Goal: Task Accomplishment & Management: Manage account settings

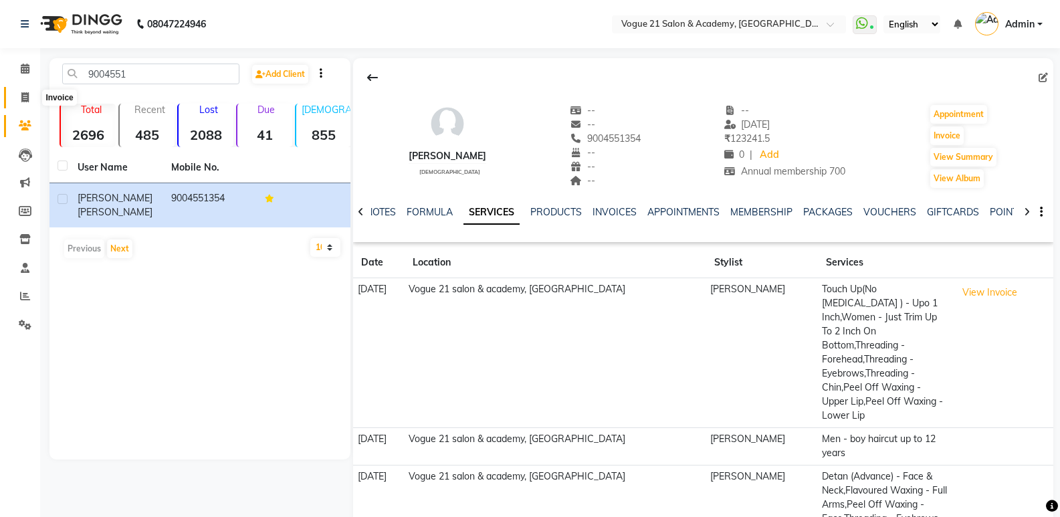
click at [19, 102] on span at bounding box center [24, 97] width 23 height 15
select select "4433"
select select "service"
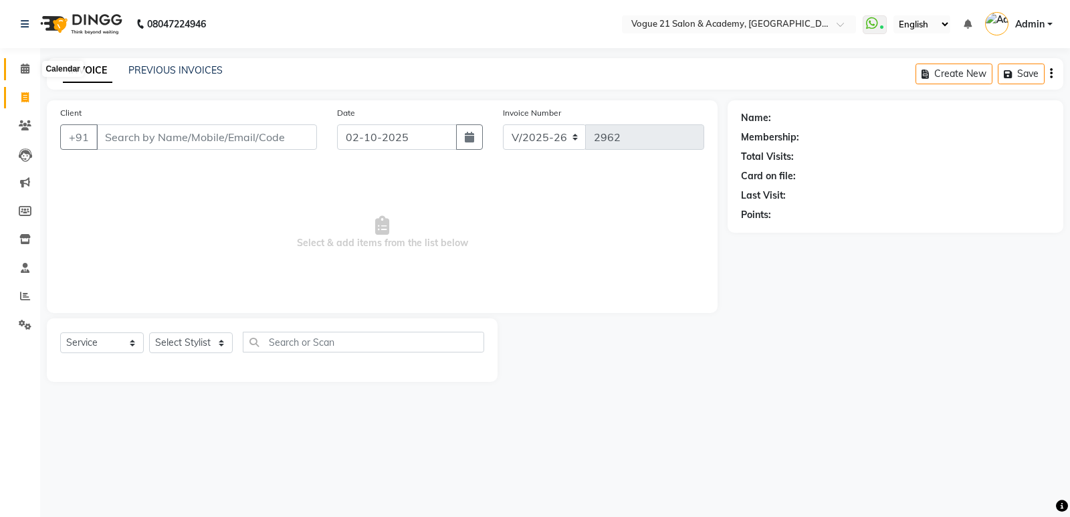
click at [26, 66] on icon at bounding box center [25, 69] width 9 height 10
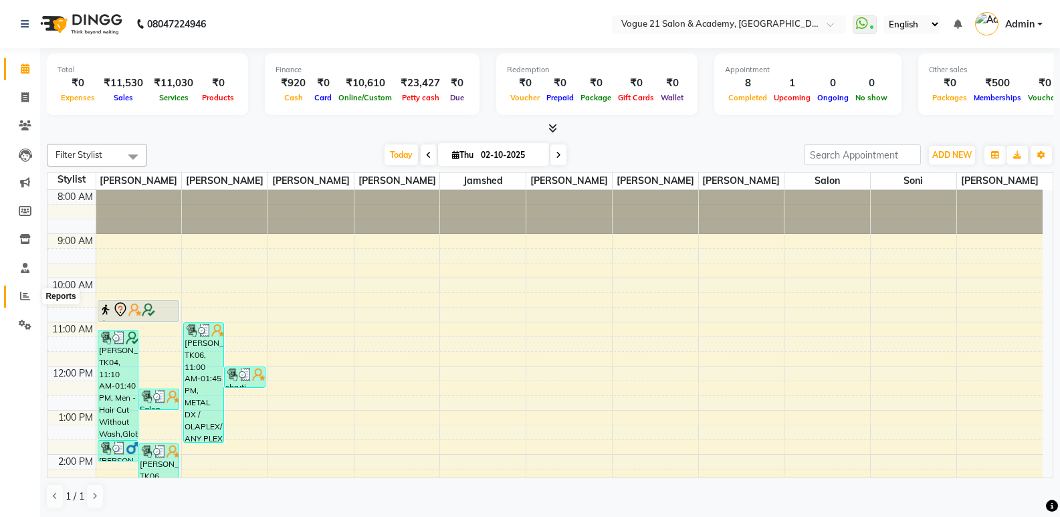
click at [24, 292] on icon at bounding box center [25, 296] width 10 height 10
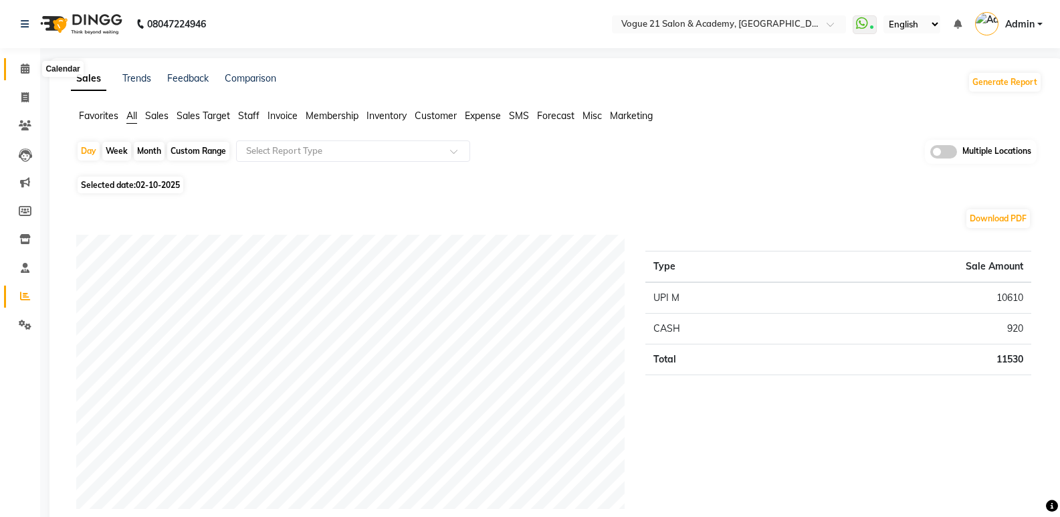
click at [27, 70] on icon at bounding box center [25, 69] width 9 height 10
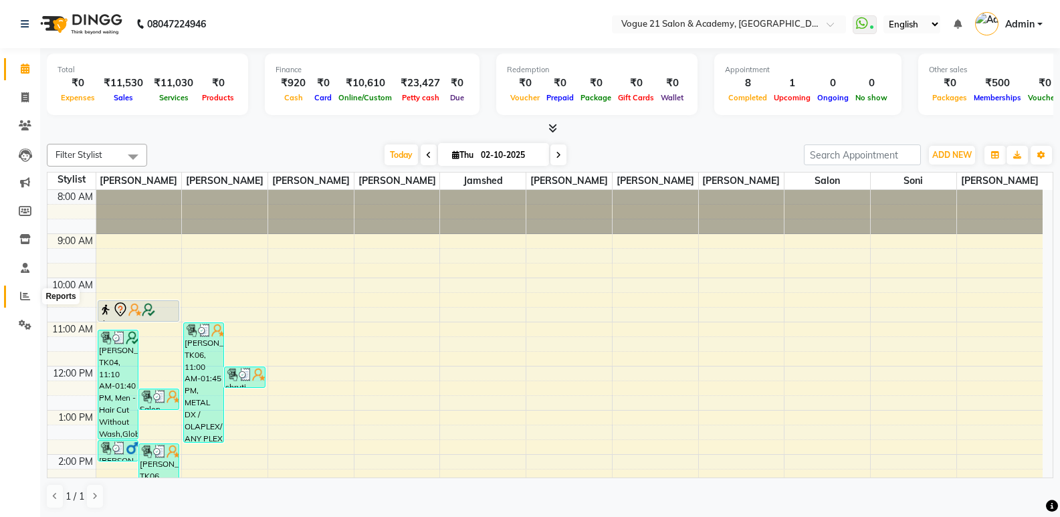
click at [25, 293] on icon at bounding box center [25, 296] width 10 height 10
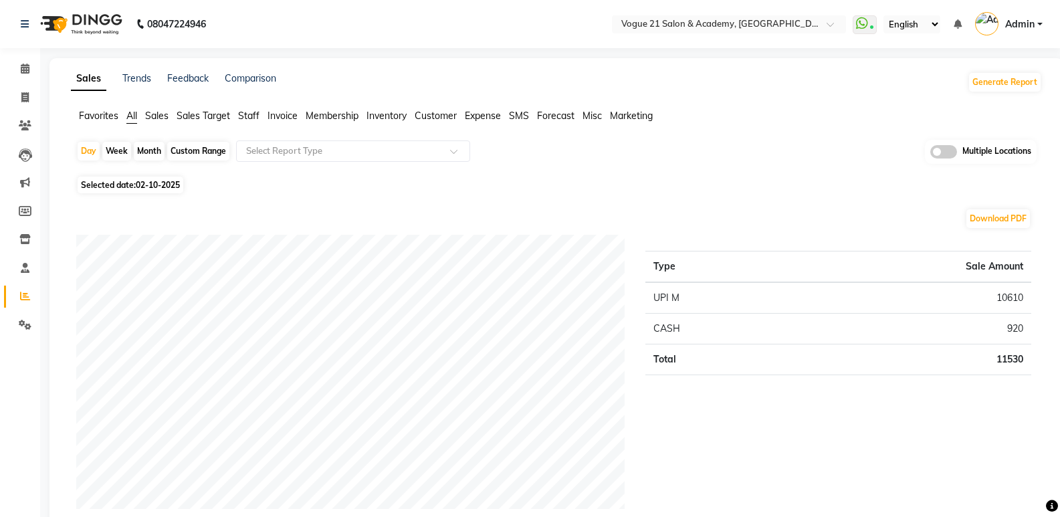
click at [249, 120] on span "Staff" at bounding box center [248, 116] width 21 height 12
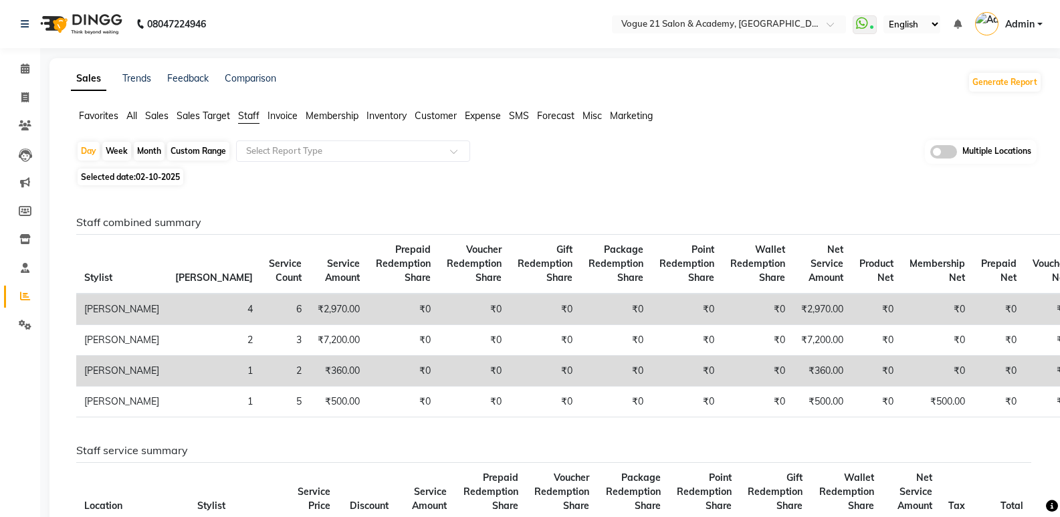
click at [158, 146] on div "Month" at bounding box center [149, 151] width 31 height 19
select select "10"
select select "2025"
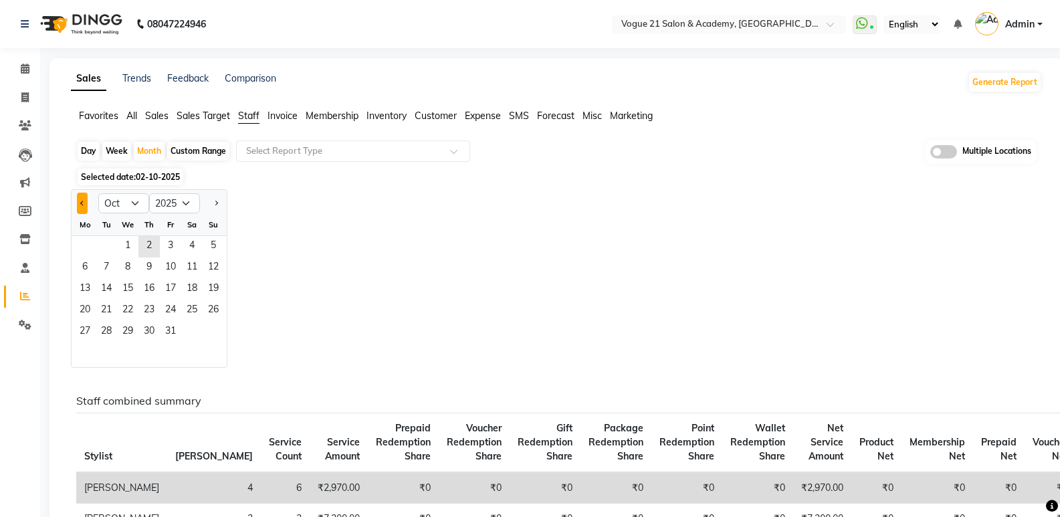
click at [84, 202] on span "Previous month" at bounding box center [82, 202] width 5 height 5
select select "8"
click at [171, 247] on span "1" at bounding box center [170, 246] width 21 height 21
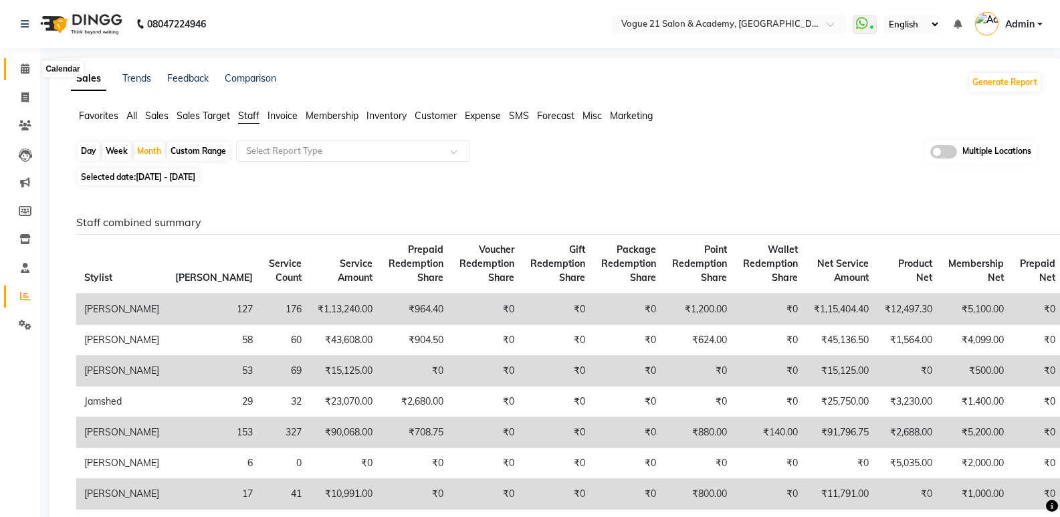
click at [28, 68] on icon at bounding box center [25, 69] width 9 height 10
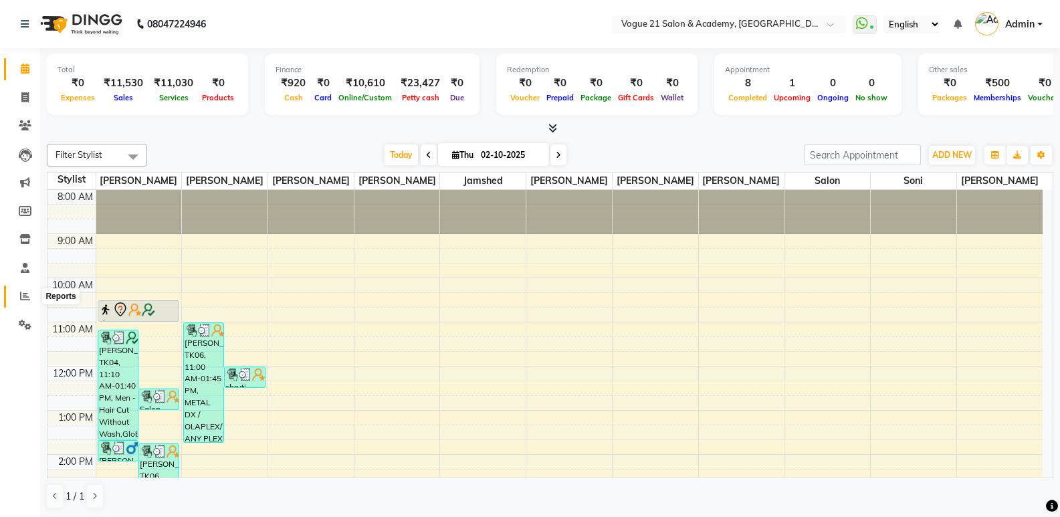
click at [30, 298] on span at bounding box center [24, 296] width 23 height 15
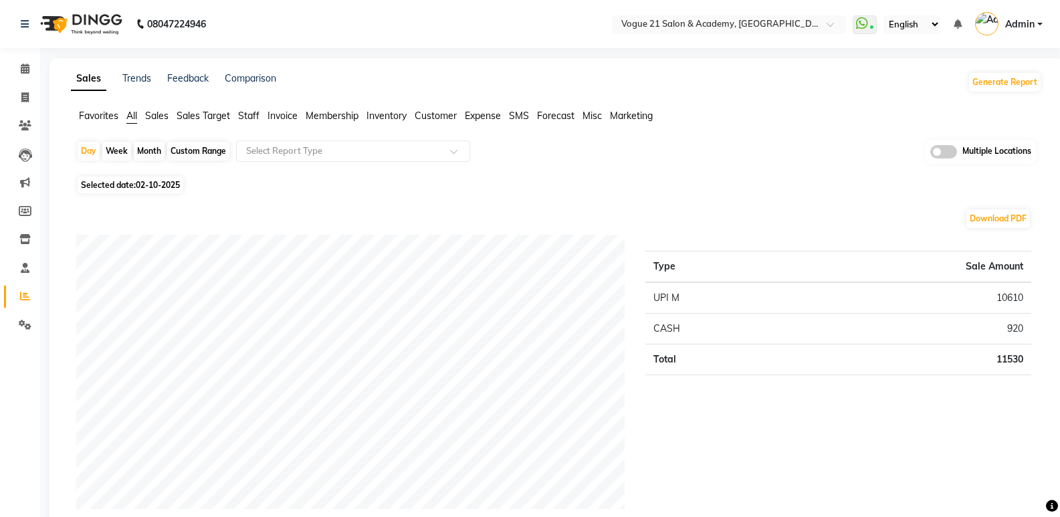
click at [253, 116] on span "Staff" at bounding box center [248, 116] width 21 height 12
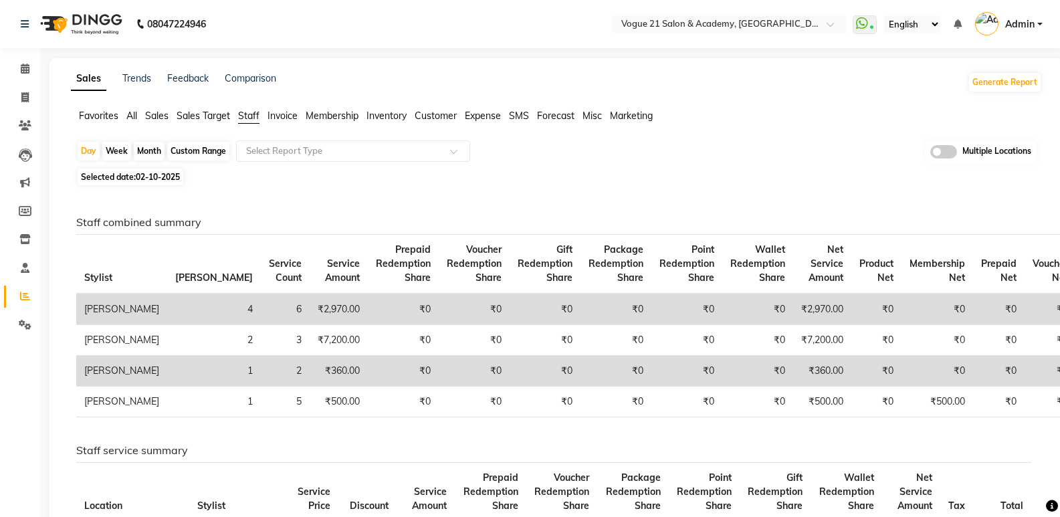
click at [152, 150] on div "Month" at bounding box center [149, 151] width 31 height 19
select select "10"
select select "2025"
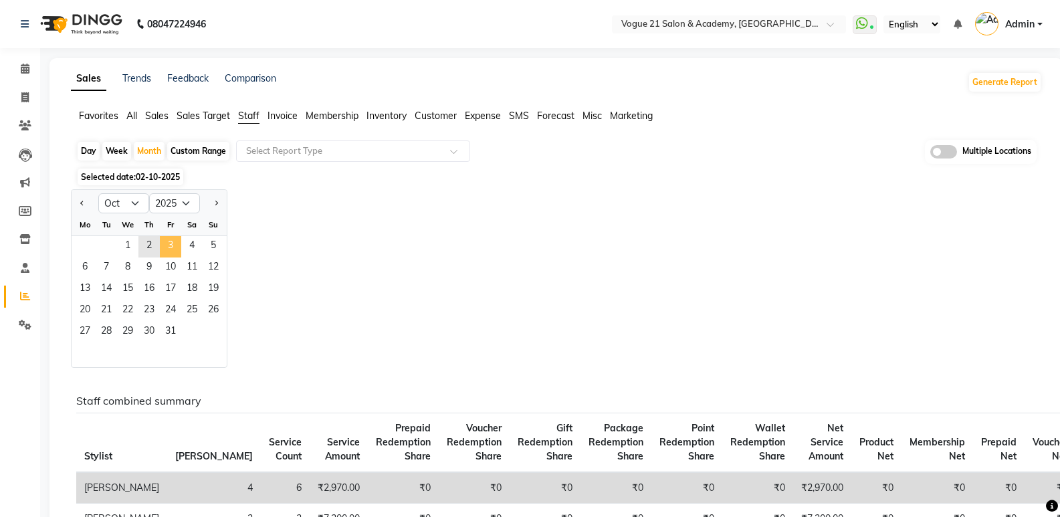
click at [175, 248] on span "3" at bounding box center [170, 246] width 21 height 21
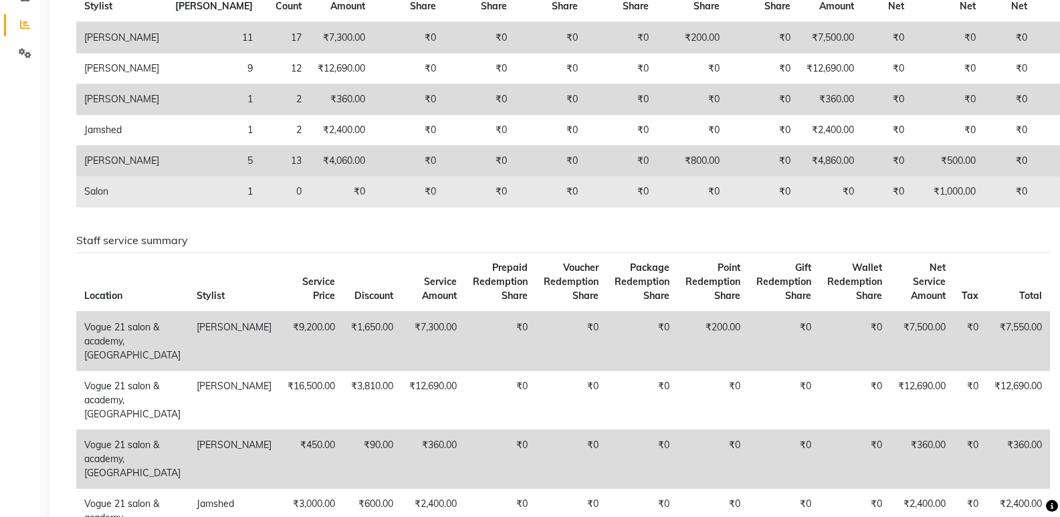
scroll to position [26, 0]
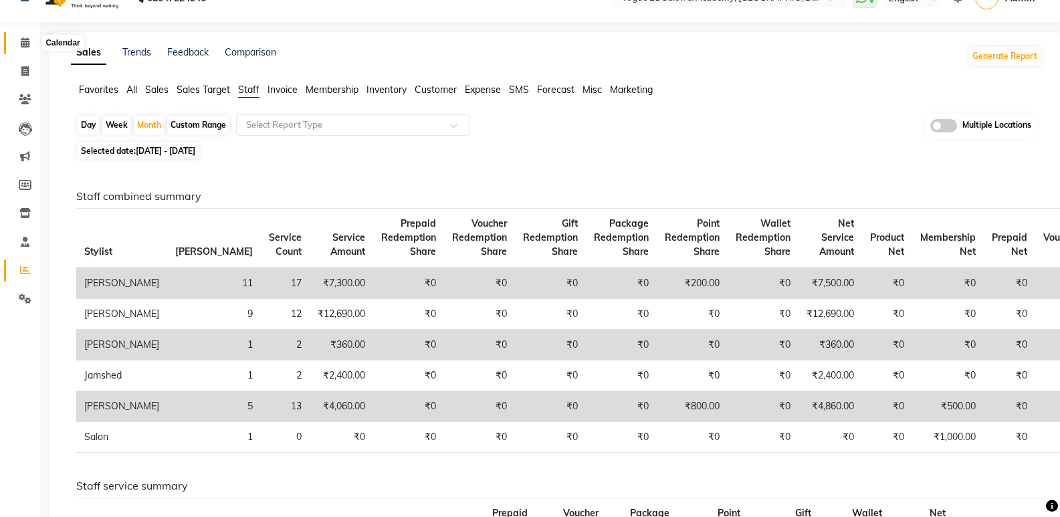
click at [22, 44] on icon at bounding box center [25, 42] width 9 height 10
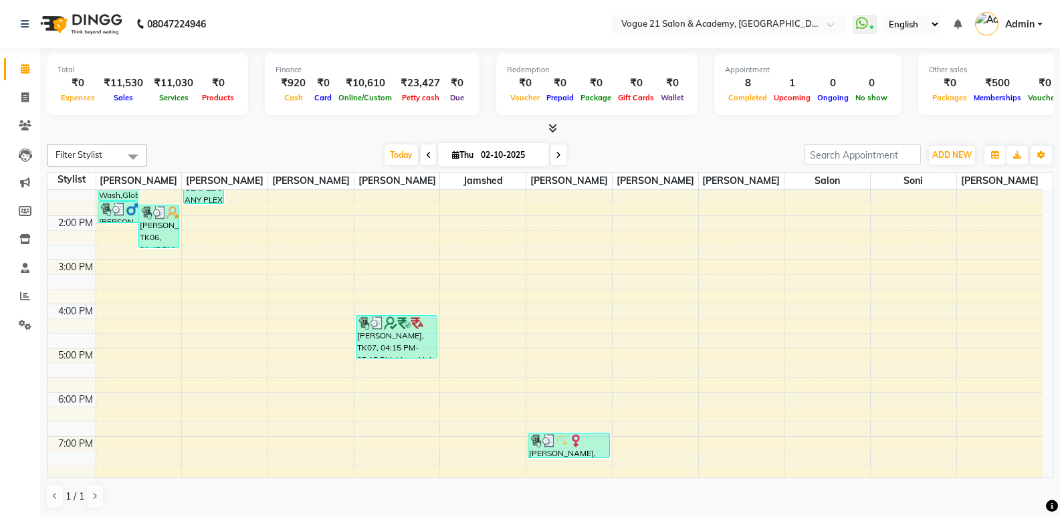
scroll to position [128, 0]
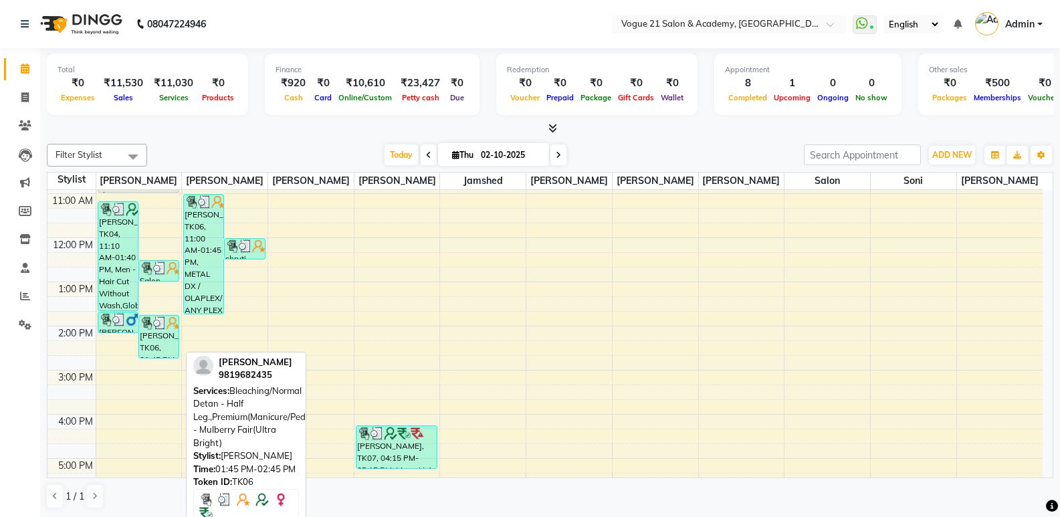
click at [143, 337] on div "[PERSON_NAME], TK06, 01:45 PM-02:45 PM, Bleaching/Normal Detan - Half Leg.,Prem…" at bounding box center [158, 337] width 39 height 42
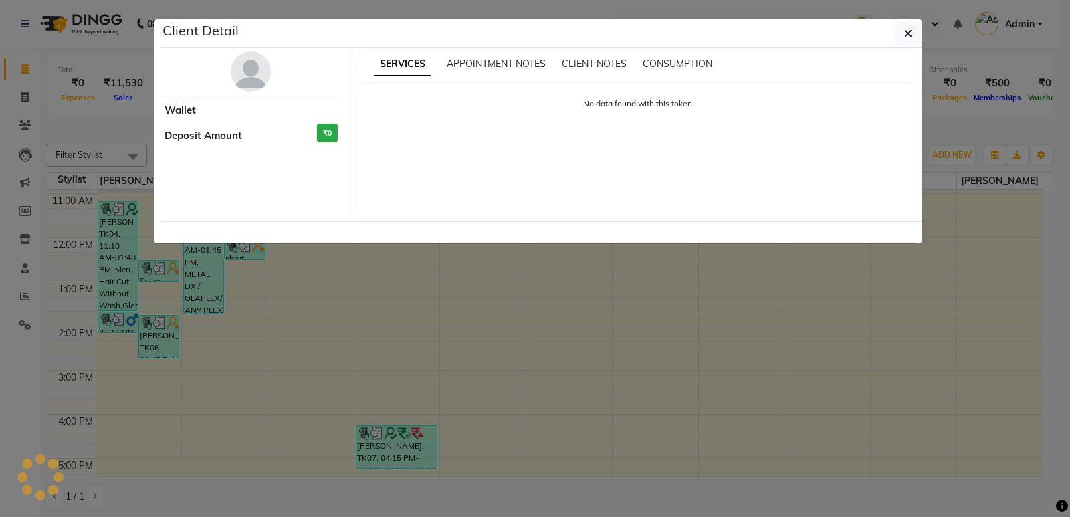
select select "3"
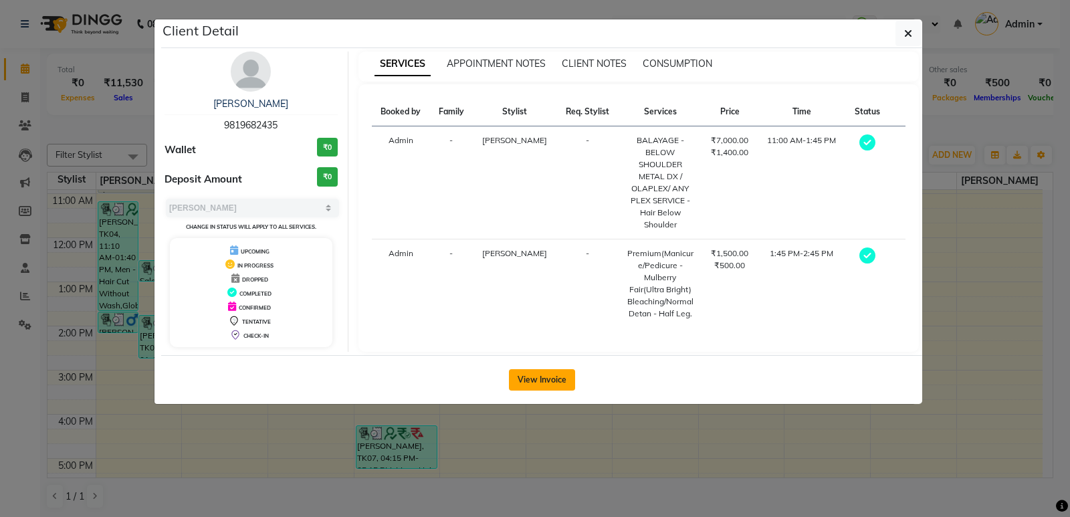
click at [560, 377] on button "View Invoice" at bounding box center [542, 379] width 66 height 21
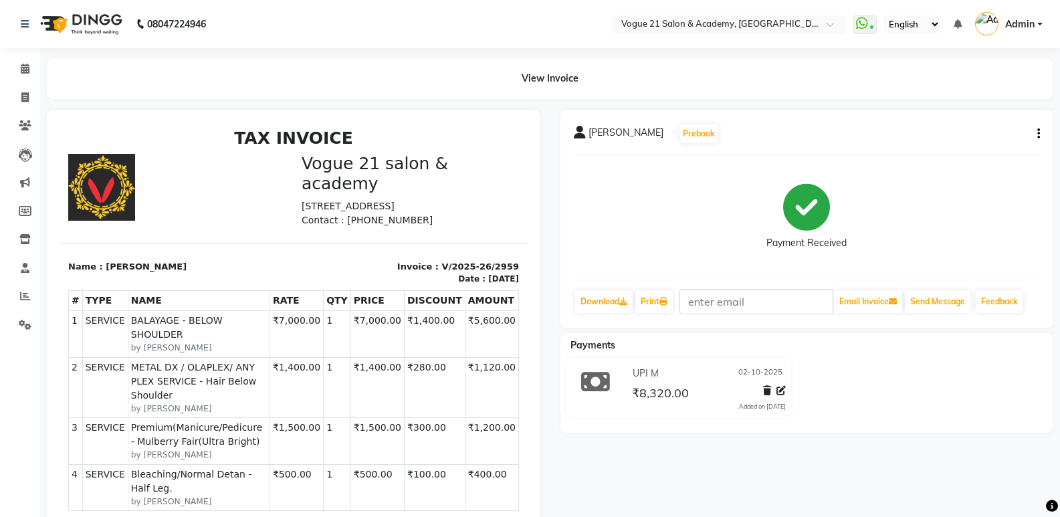
click at [1040, 134] on div "[PERSON_NAME] Prebook Payment Received Download Print Email Invoice Send Messag…" at bounding box center [807, 219] width 494 height 218
click at [1039, 134] on icon "button" at bounding box center [1038, 134] width 3 height 1
click at [964, 130] on div "Edit Item Staff" at bounding box center [972, 134] width 92 height 17
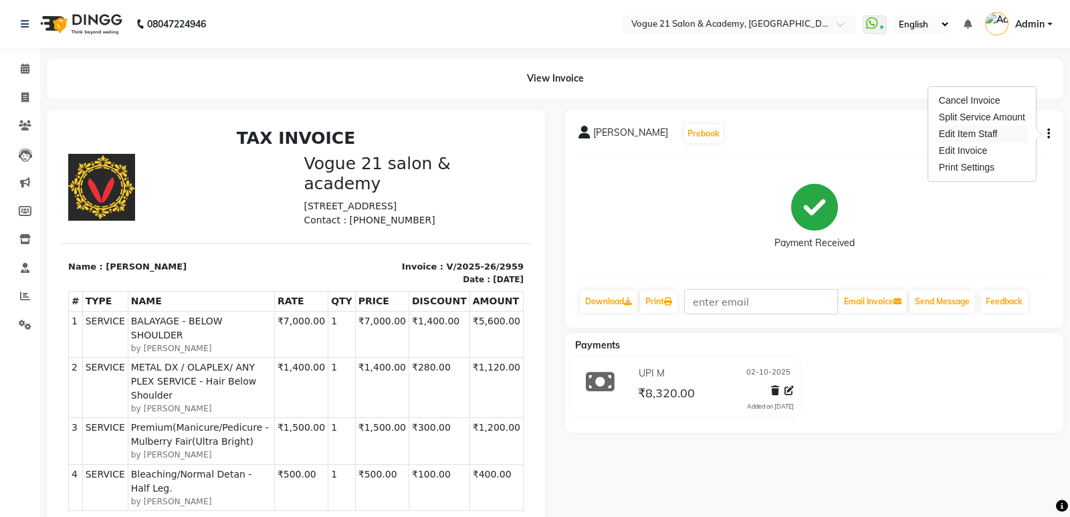
select select "79160"
select select "73195"
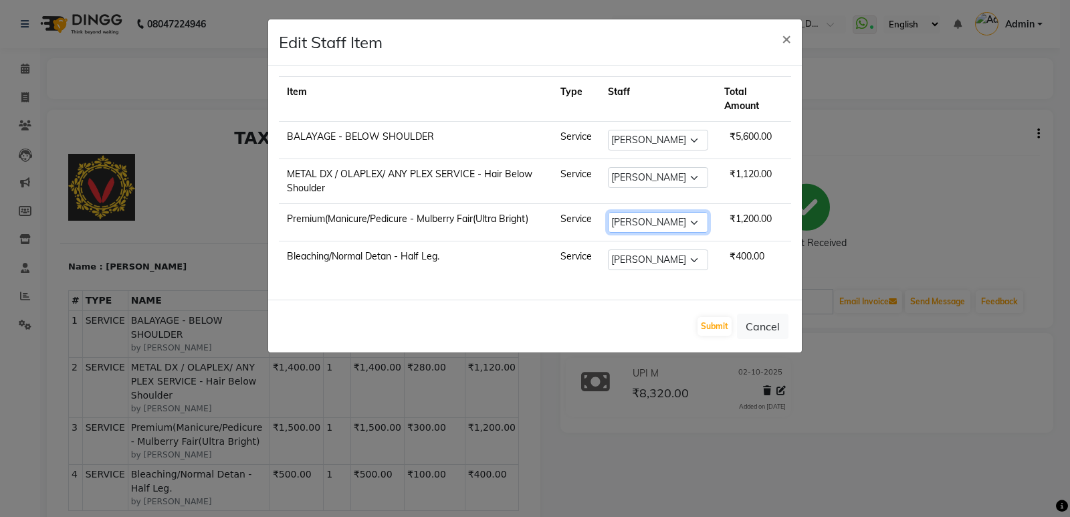
click at [680, 218] on select "Select [PERSON_NAME] [PERSON_NAME] [PERSON_NAME] [PERSON_NAME] [PERSON_NAME] [P…" at bounding box center [658, 222] width 100 height 21
select select "66614"
click at [608, 212] on select "Select [PERSON_NAME] [PERSON_NAME] [PERSON_NAME] [PERSON_NAME] [PERSON_NAME] [P…" at bounding box center [658, 222] width 100 height 21
click at [625, 256] on select "Select [PERSON_NAME] [PERSON_NAME] [PERSON_NAME] [PERSON_NAME] [PERSON_NAME] [P…" at bounding box center [658, 259] width 100 height 21
select select "66614"
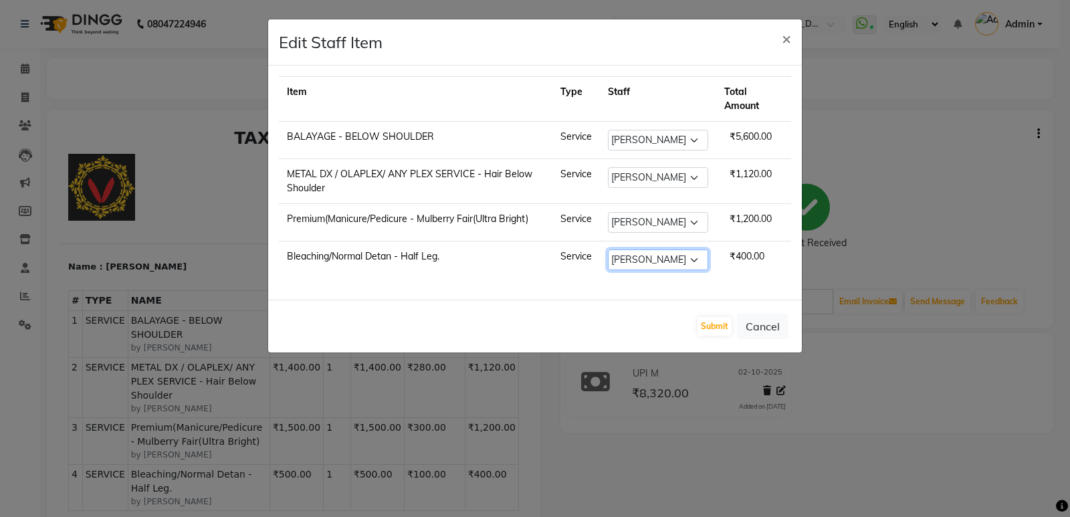
click at [608, 249] on select "Select [PERSON_NAME] [PERSON_NAME] [PERSON_NAME] [PERSON_NAME] [PERSON_NAME] [P…" at bounding box center [658, 259] width 100 height 21
click at [726, 329] on button "Submit" at bounding box center [714, 326] width 34 height 19
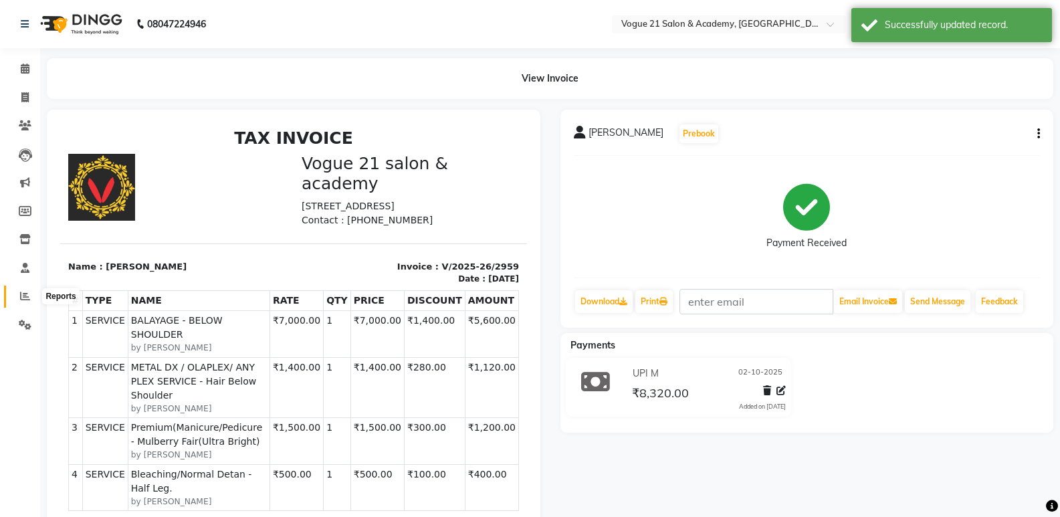
click at [21, 296] on icon at bounding box center [25, 296] width 10 height 10
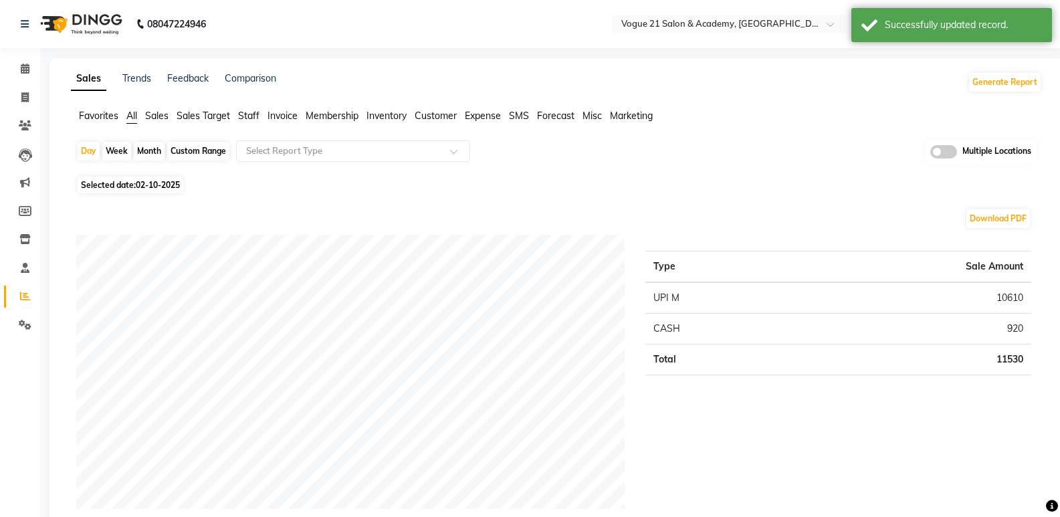
click at [251, 119] on span "Staff" at bounding box center [248, 116] width 21 height 12
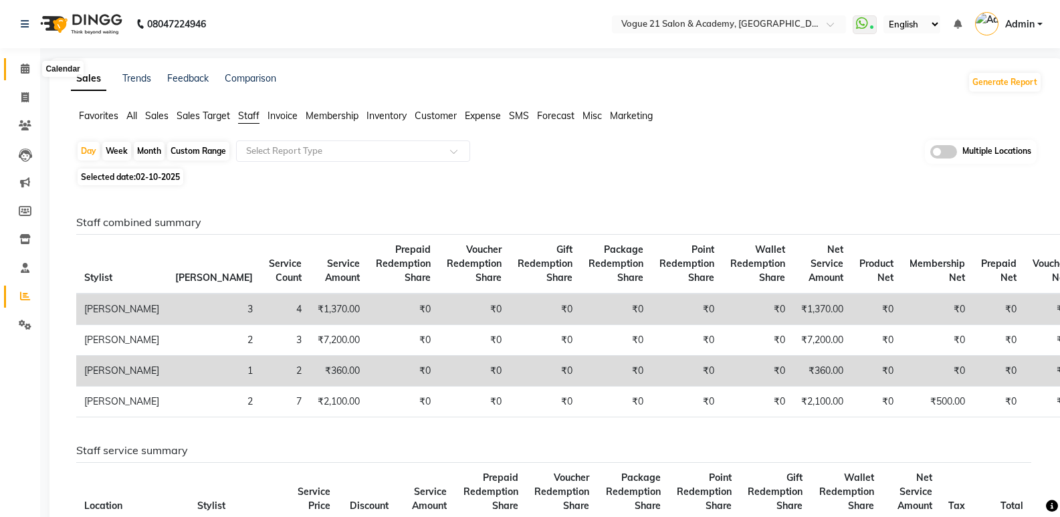
click at [23, 68] on icon at bounding box center [25, 69] width 9 height 10
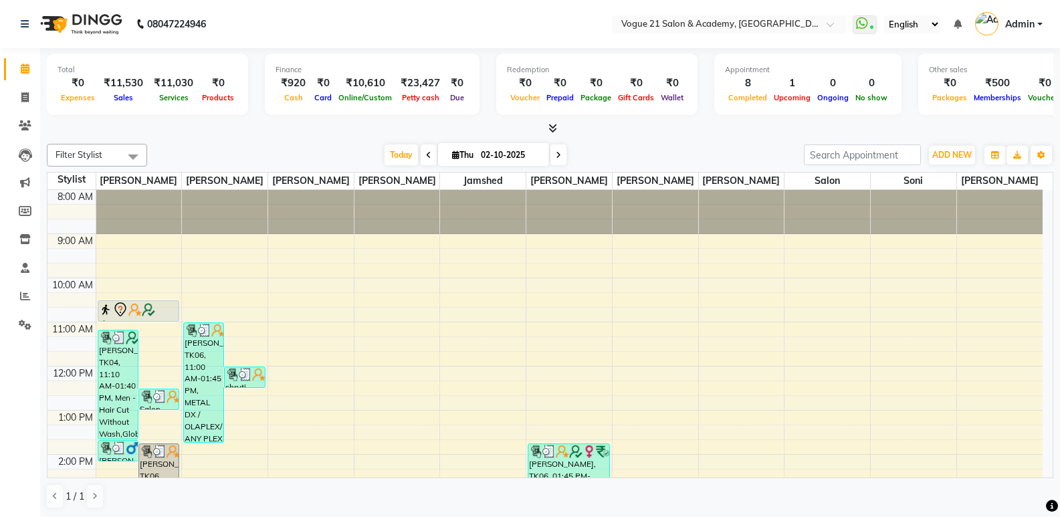
click at [705, 137] on div "Total ₹0 Expenses ₹11,530 Sales ₹11,030 Services ₹0 Products Finance ₹920 Cash …" at bounding box center [550, 282] width 1020 height 469
click at [24, 297] on icon at bounding box center [25, 296] width 10 height 10
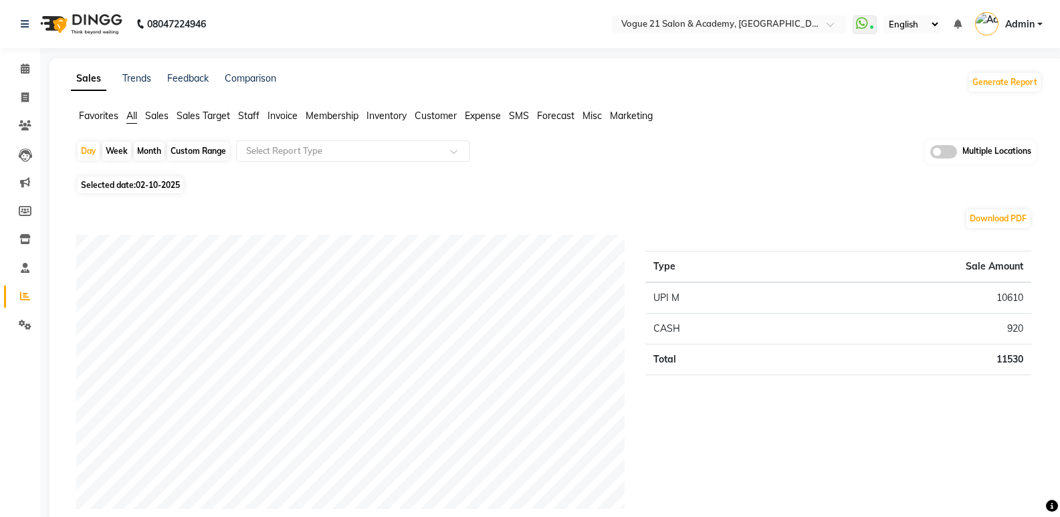
click at [148, 151] on div "Month" at bounding box center [149, 151] width 31 height 19
select select "10"
select select "2025"
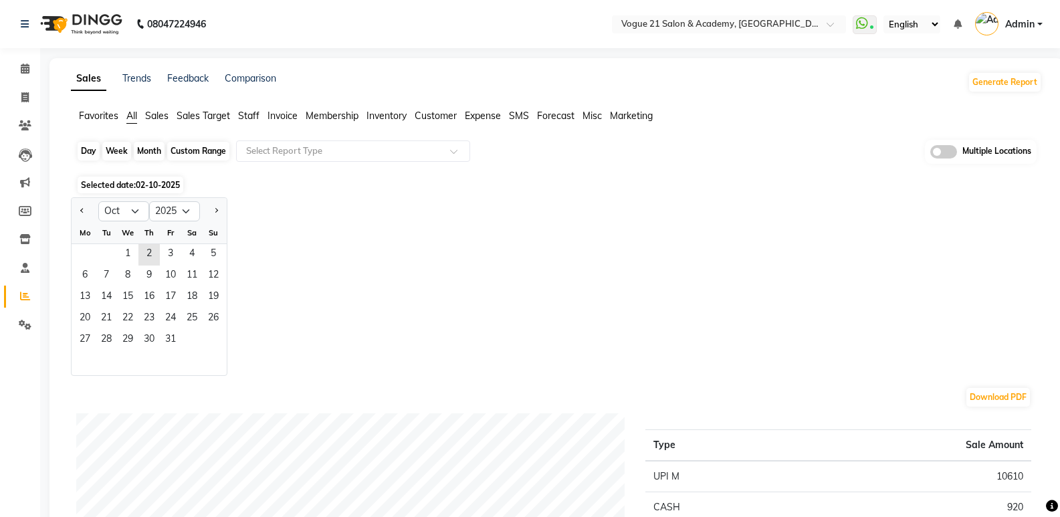
click at [158, 148] on div "Month" at bounding box center [149, 151] width 31 height 19
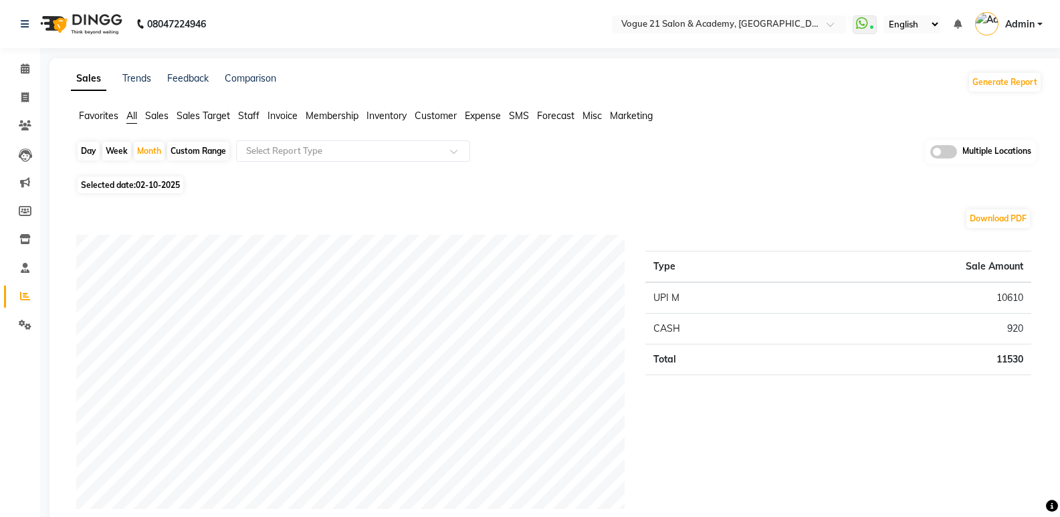
click at [242, 110] on span "Staff" at bounding box center [248, 116] width 21 height 12
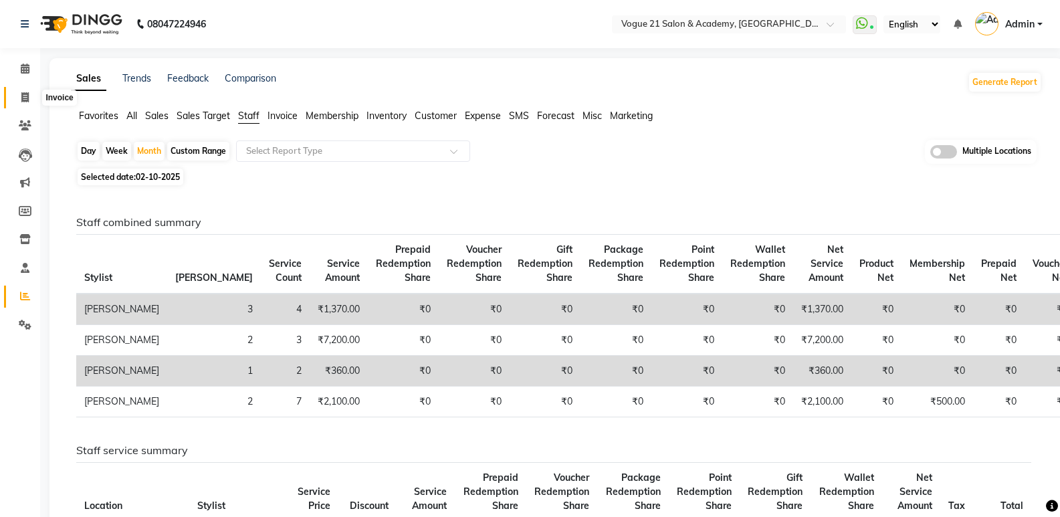
click at [27, 100] on icon at bounding box center [24, 97] width 7 height 10
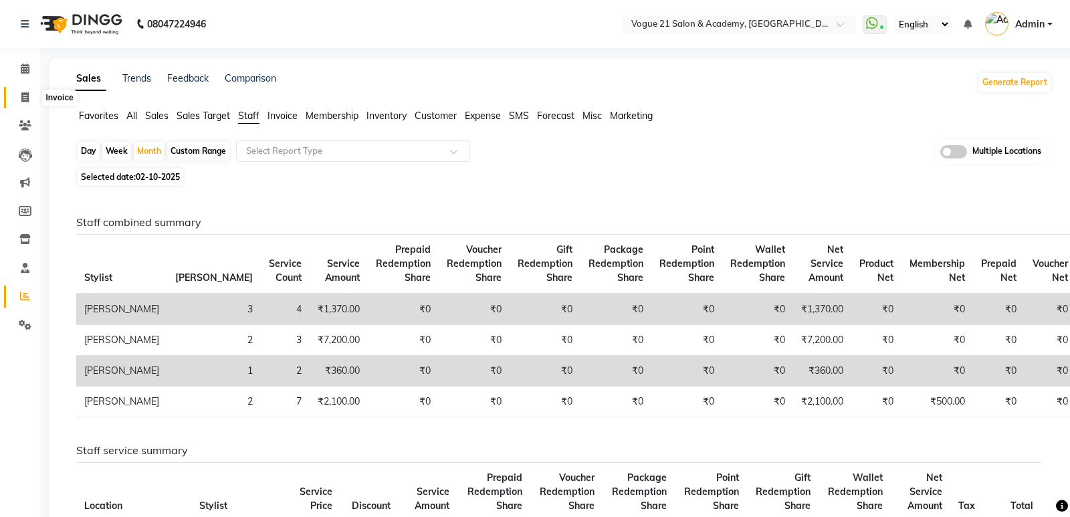
select select "4433"
select select "service"
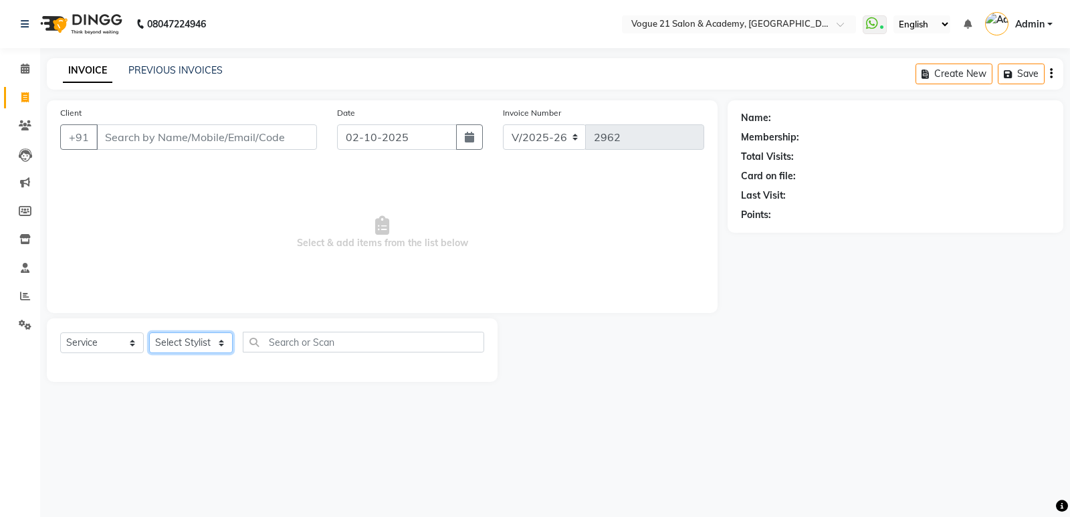
click at [170, 344] on select "Select Stylist [PERSON_NAME] [PERSON_NAME] [PERSON_NAME] [PERSON_NAME] [PERSON_…" at bounding box center [191, 342] width 84 height 21
select select "79160"
click at [149, 332] on select "Select Stylist [PERSON_NAME] [PERSON_NAME] [PERSON_NAME] [PERSON_NAME] [PERSON_…" at bounding box center [191, 342] width 84 height 21
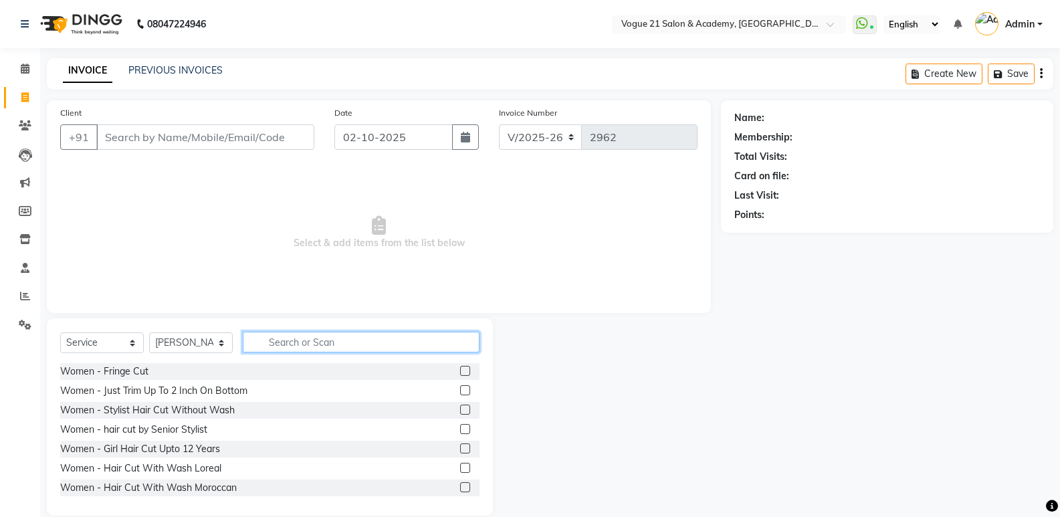
click at [323, 342] on input "text" at bounding box center [361, 342] width 237 height 21
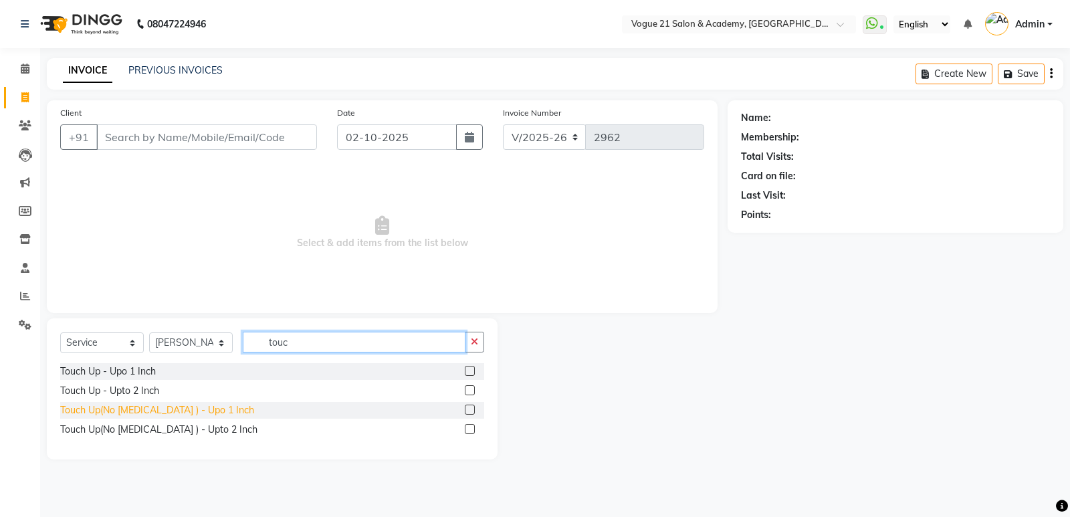
type input "touc"
click at [177, 408] on div "Touch Up(No [MEDICAL_DATA] ) - Upo 1 Inch" at bounding box center [157, 410] width 194 height 14
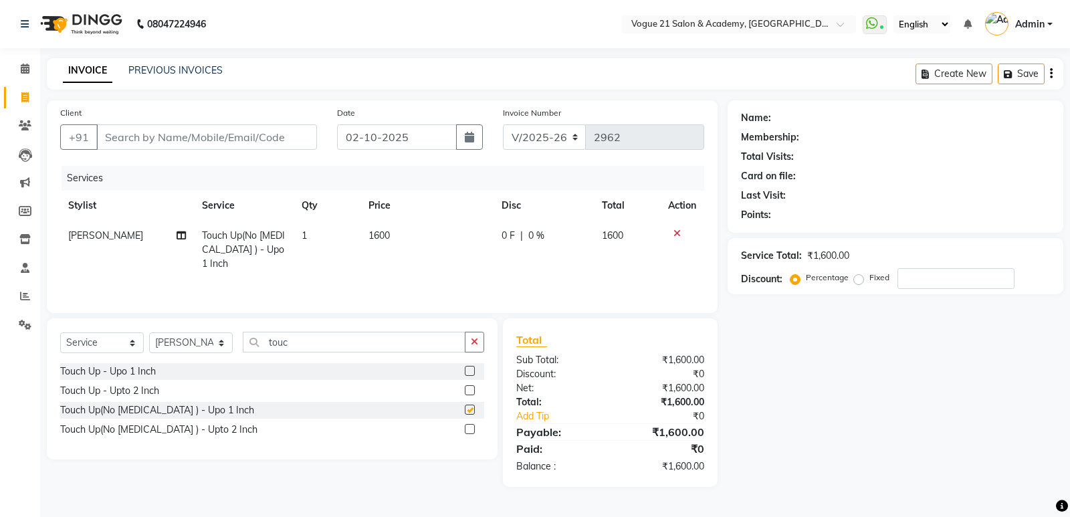
checkbox input "false"
click at [334, 338] on input "touc" at bounding box center [354, 342] width 223 height 21
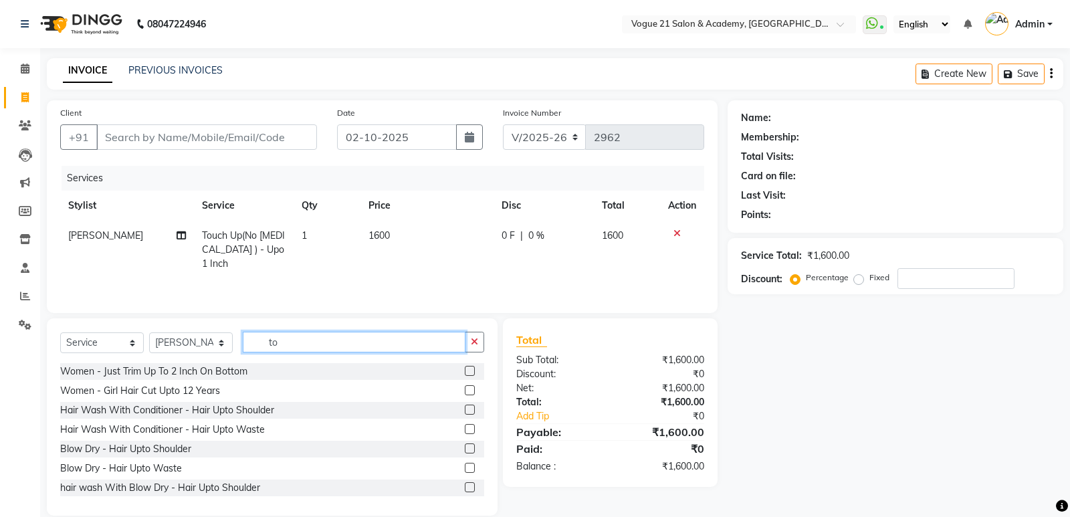
type input "t"
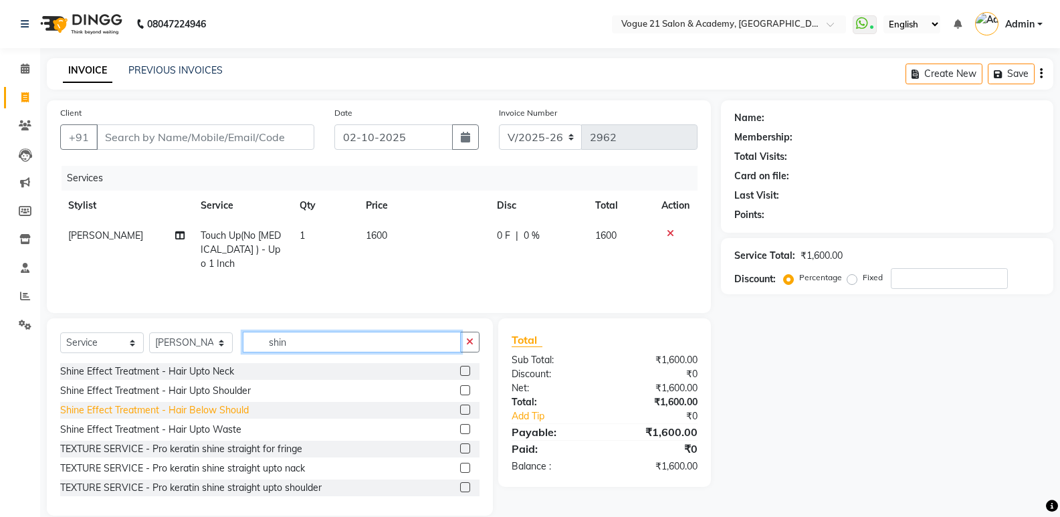
type input "shin"
click at [169, 408] on div "Shine Effect Treatment - Hair Below Should" at bounding box center [154, 410] width 189 height 14
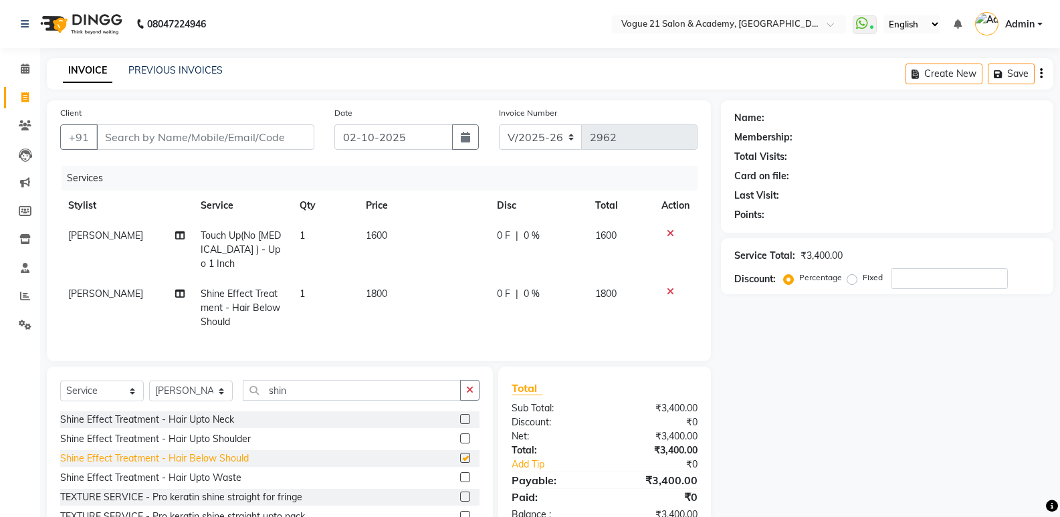
checkbox input "false"
click at [668, 287] on icon at bounding box center [670, 291] width 7 height 9
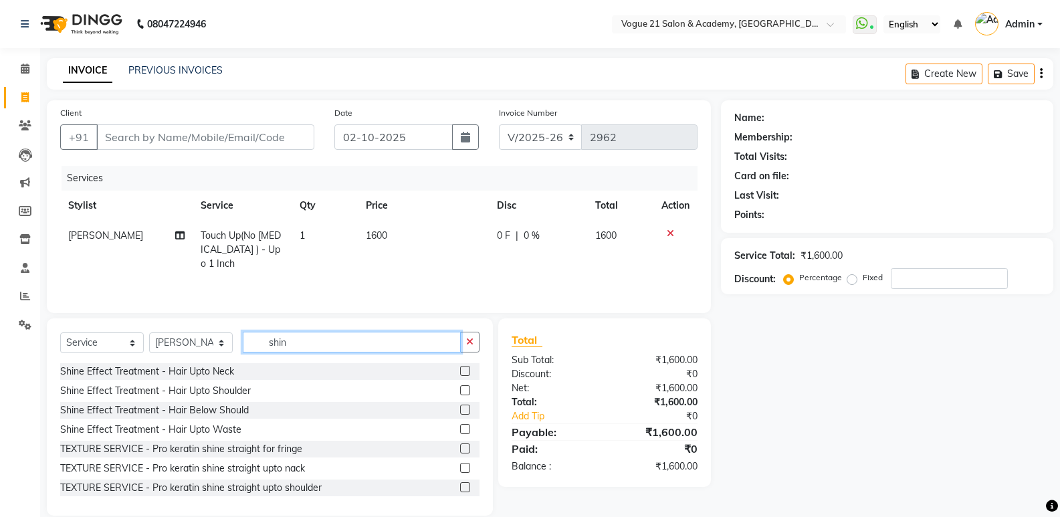
click at [383, 343] on input "shin" at bounding box center [352, 342] width 218 height 21
type input "s"
type input "shin"
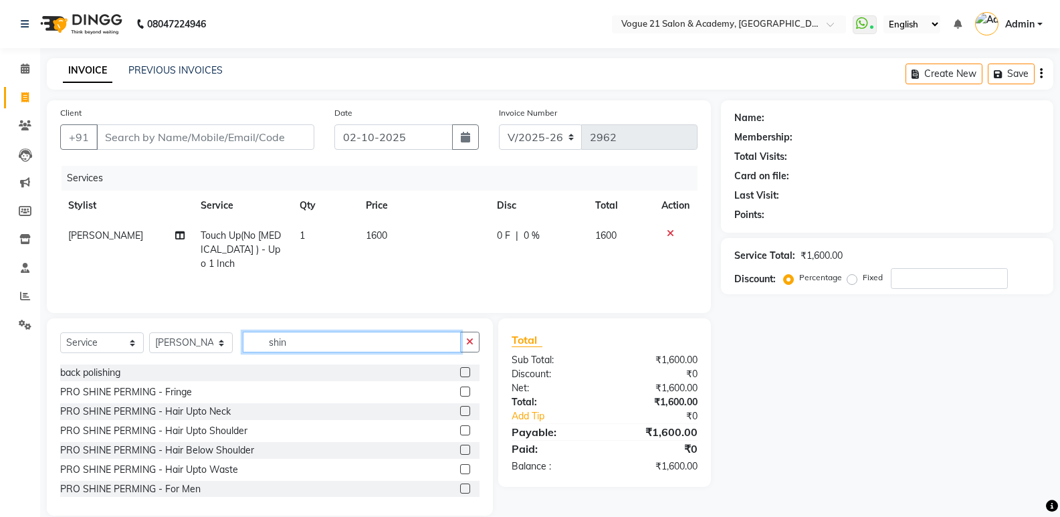
scroll to position [370, 0]
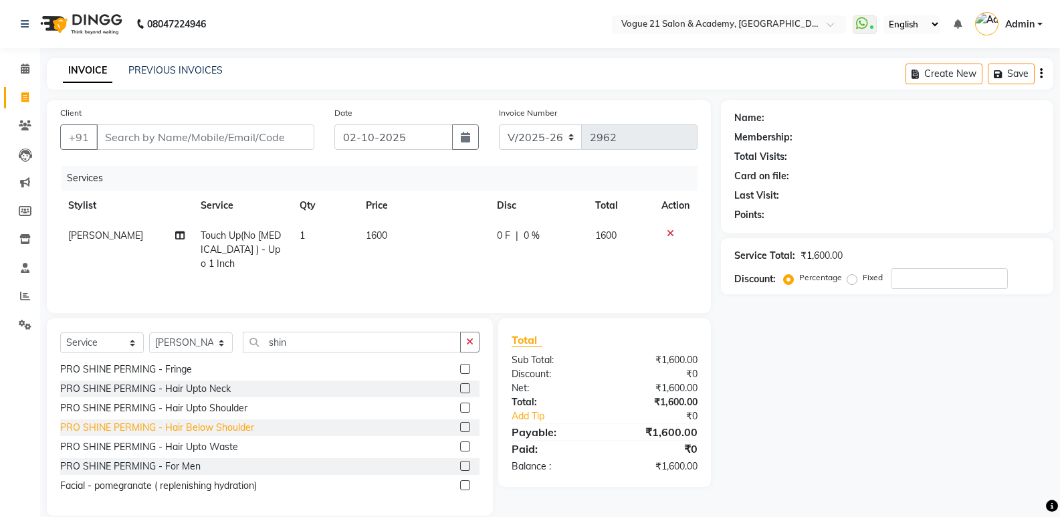
click at [184, 430] on div "PRO SHINE PERMING - Hair Below Shoulder" at bounding box center [157, 428] width 194 height 14
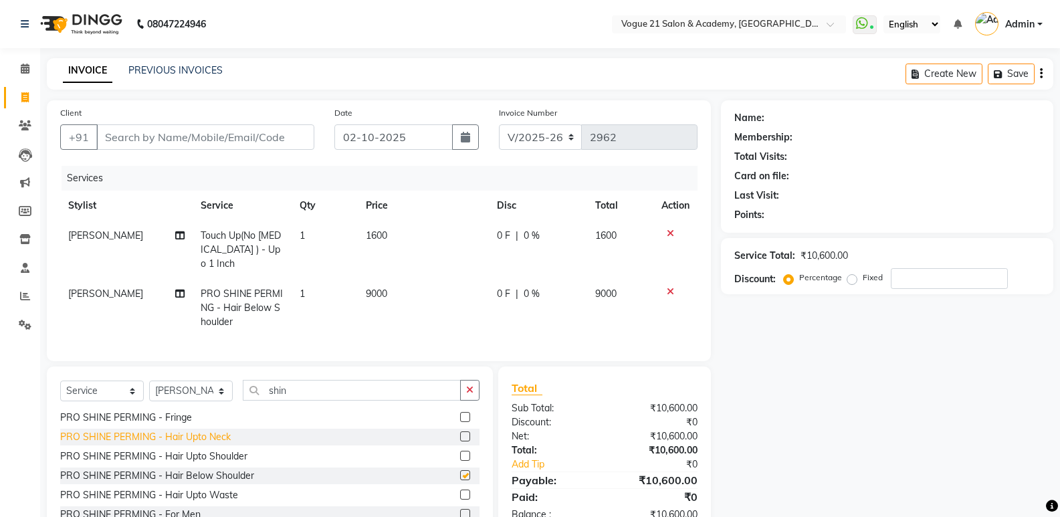
checkbox input "false"
click at [667, 287] on icon at bounding box center [670, 291] width 7 height 9
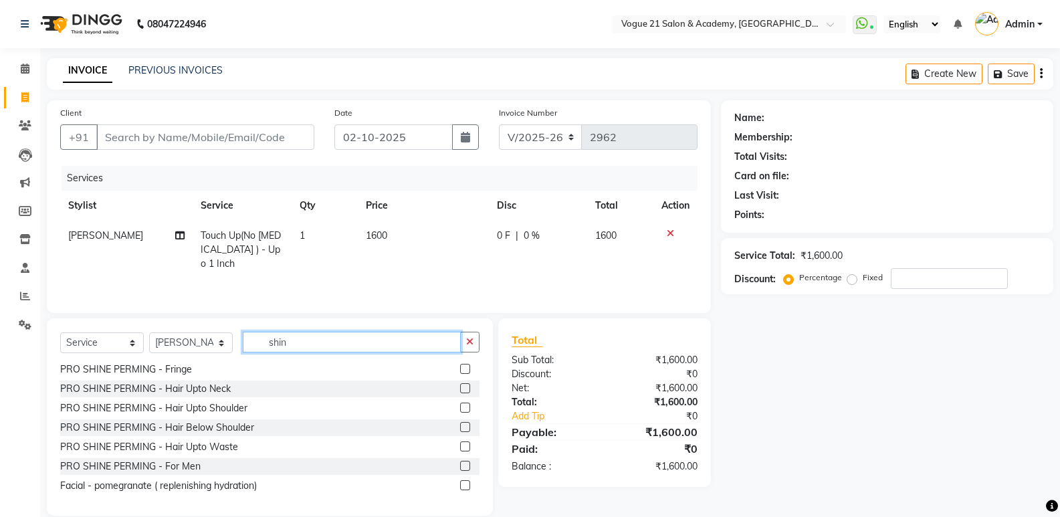
click at [387, 342] on input "shin" at bounding box center [352, 342] width 218 height 21
type input "s"
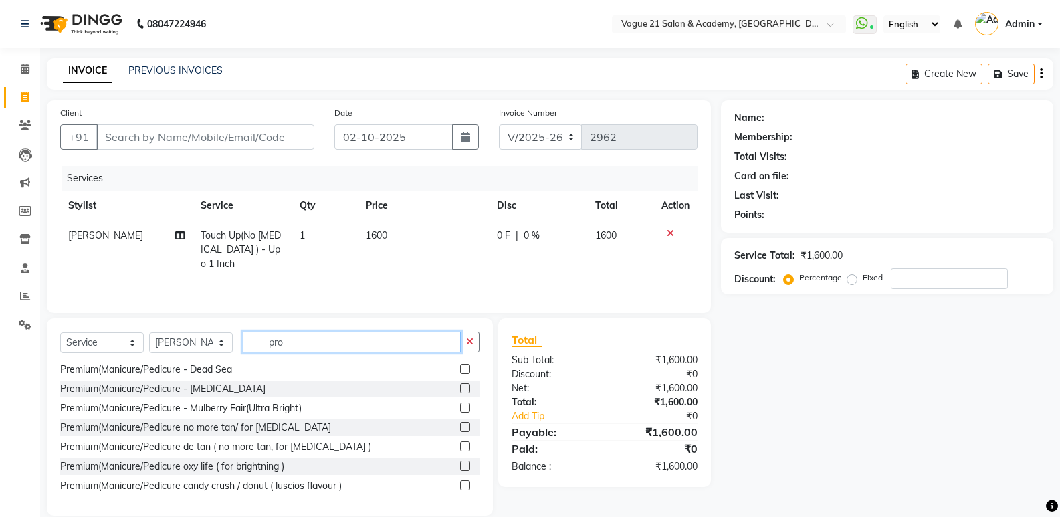
scroll to position [235, 0]
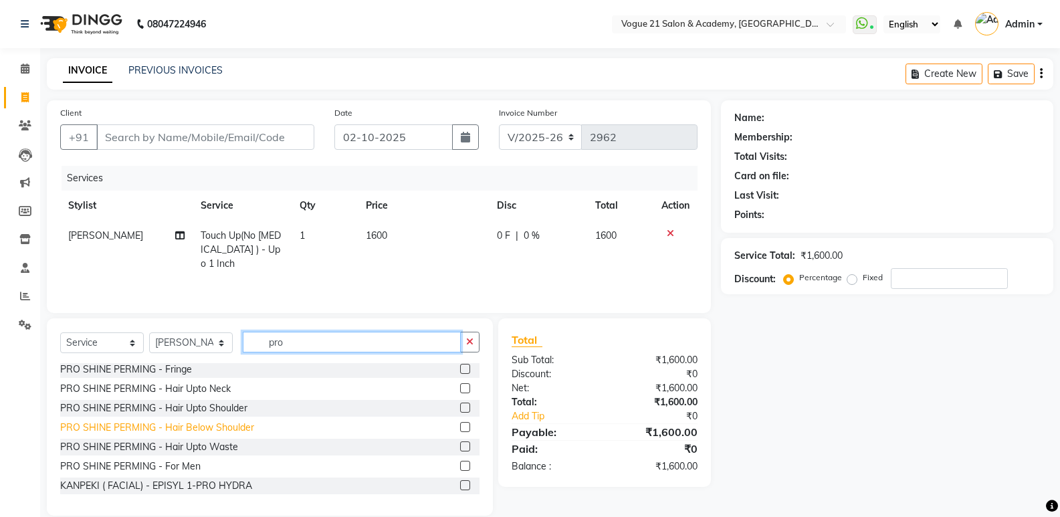
type input "pro"
click at [82, 432] on div "PRO SHINE PERMING - Hair Below Shoulder" at bounding box center [157, 428] width 194 height 14
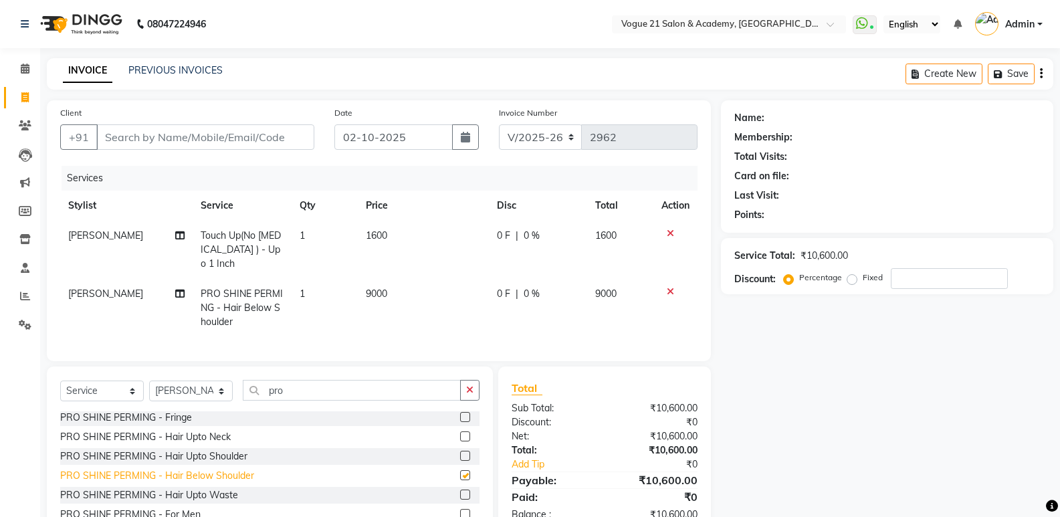
checkbox input "false"
click at [668, 287] on icon at bounding box center [670, 291] width 7 height 9
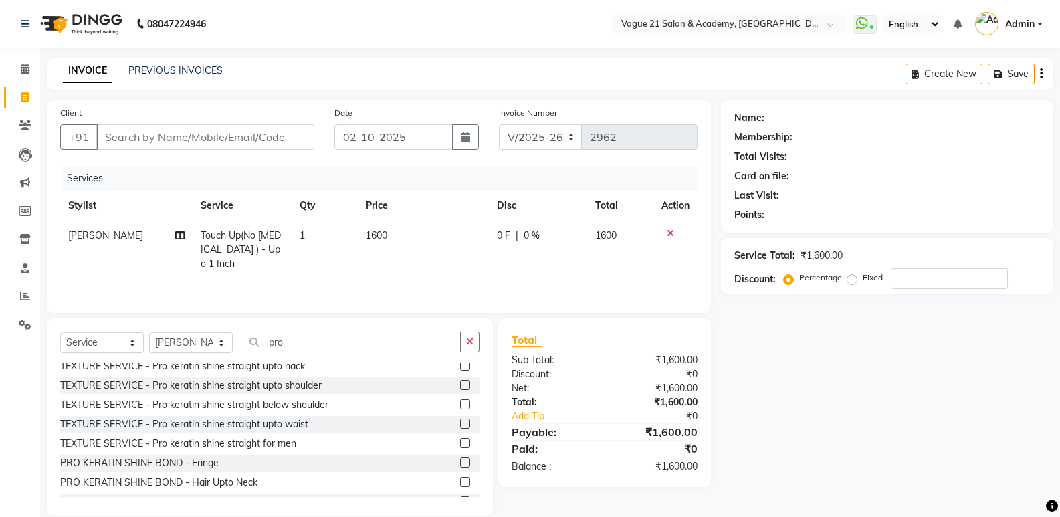
scroll to position [0, 0]
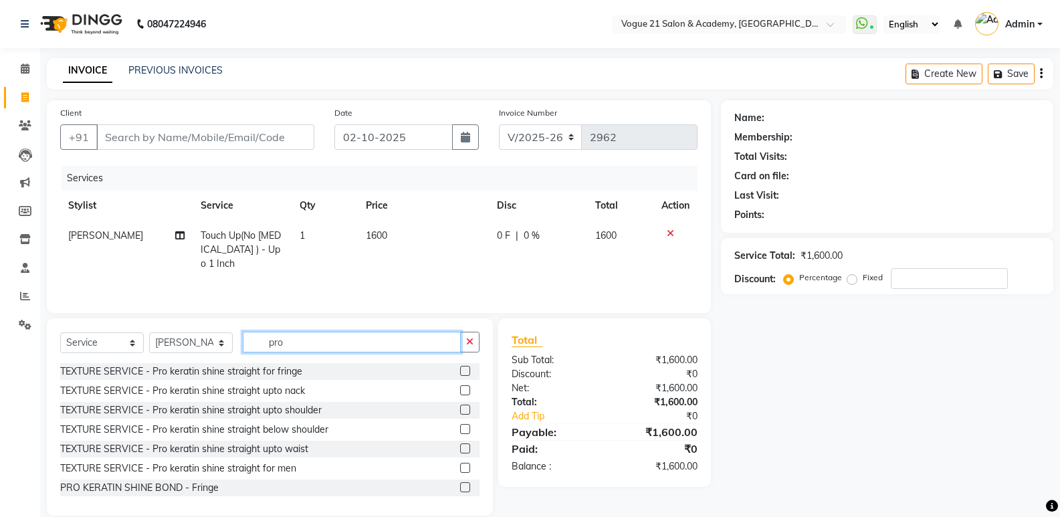
click at [292, 344] on input "pro" at bounding box center [352, 342] width 218 height 21
type input "p"
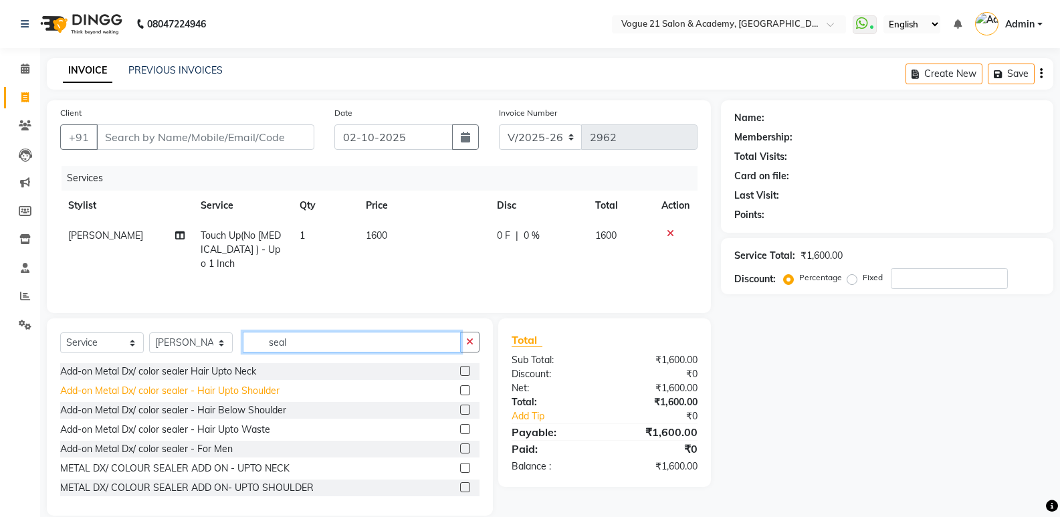
type input "seal"
click at [110, 391] on div "Add-on Metal Dx/ color sealer - Hair Upto Shoulder" at bounding box center [169, 391] width 219 height 14
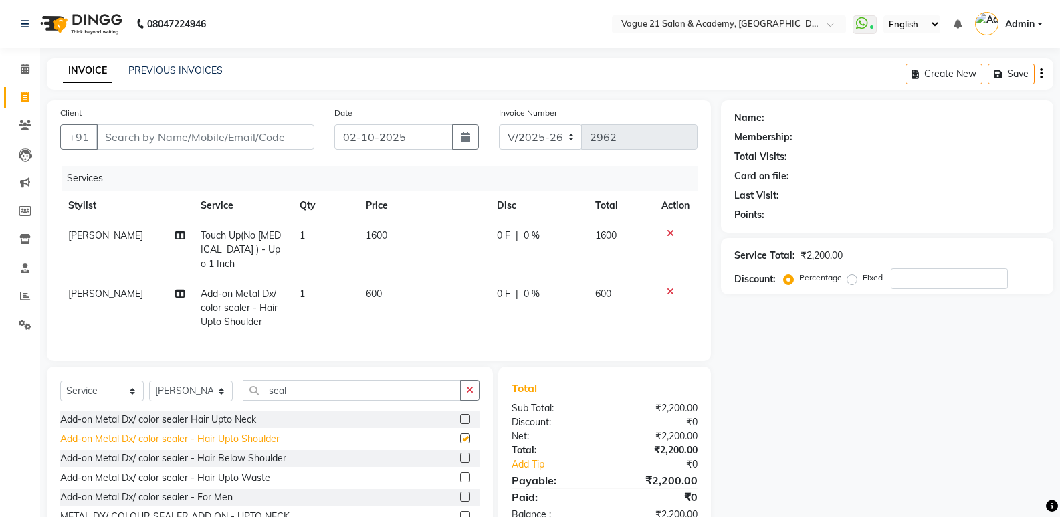
checkbox input "false"
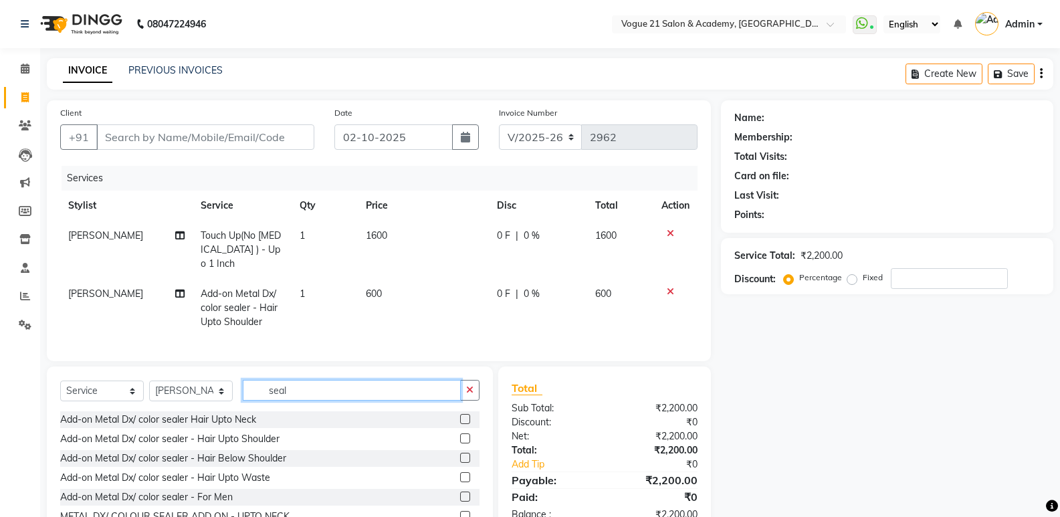
click at [316, 388] on input "seal" at bounding box center [352, 390] width 218 height 21
type input "s"
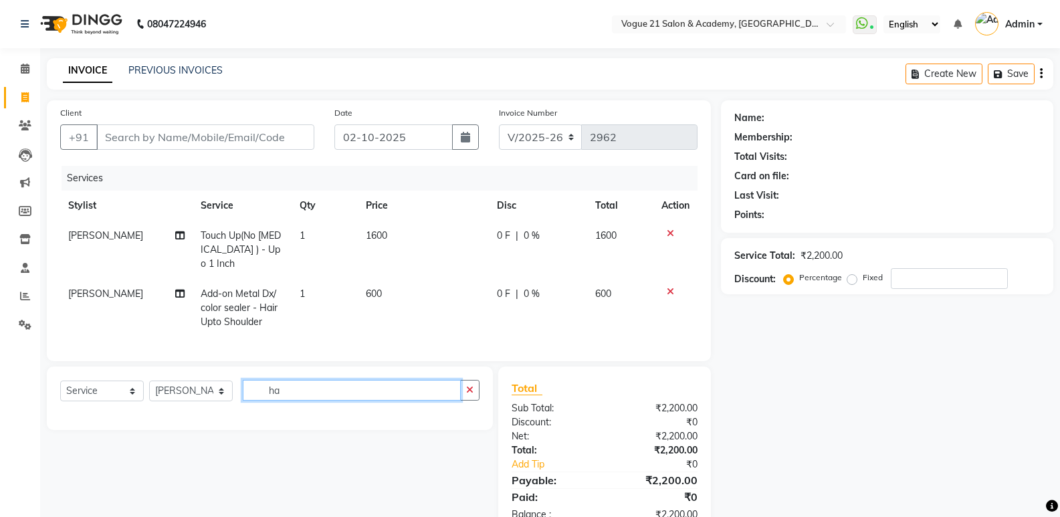
type input "h"
type input "vog"
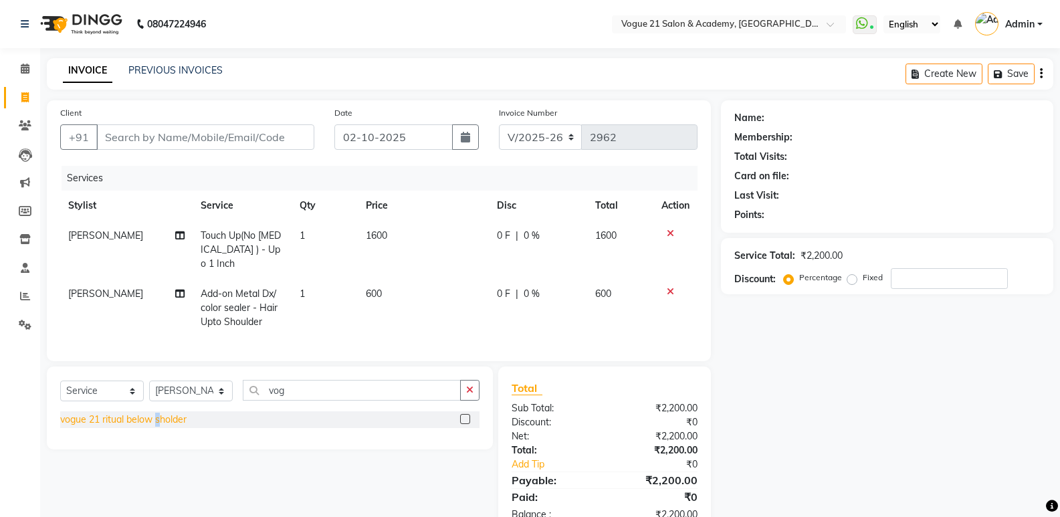
click at [158, 413] on div "vogue 21 ritual below sholder" at bounding box center [123, 420] width 126 height 14
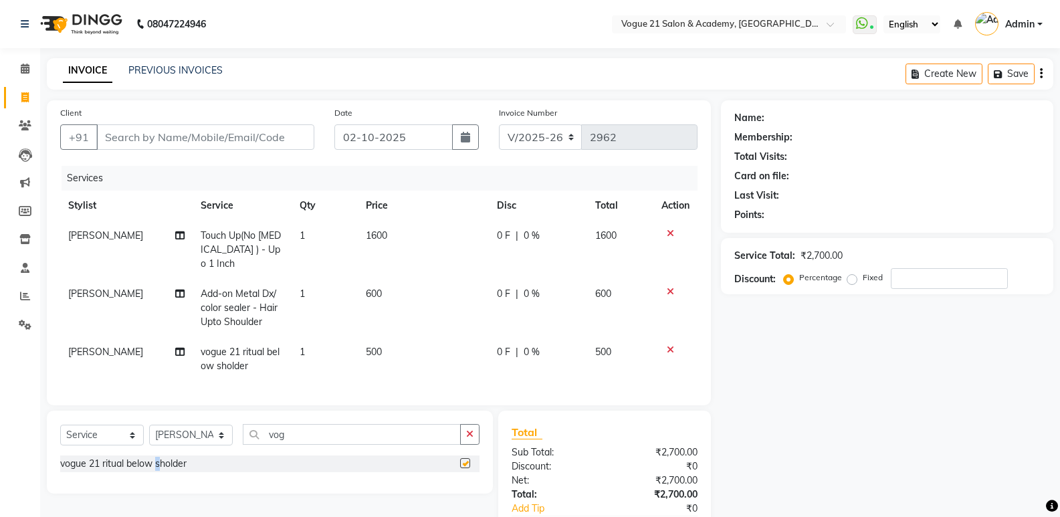
checkbox input "false"
click at [389, 337] on td "500" at bounding box center [423, 359] width 131 height 44
select select "79160"
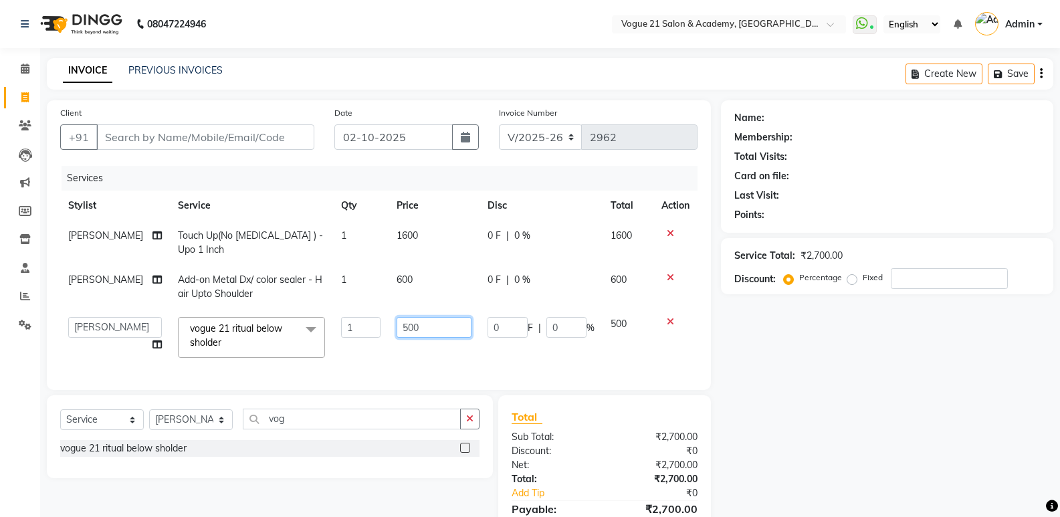
drag, startPoint x: 421, startPoint y: 329, endPoint x: 411, endPoint y: 328, distance: 9.5
click at [417, 329] on input "500" at bounding box center [434, 327] width 75 height 21
type input "5"
type input "750"
click at [413, 354] on td "750" at bounding box center [434, 337] width 91 height 57
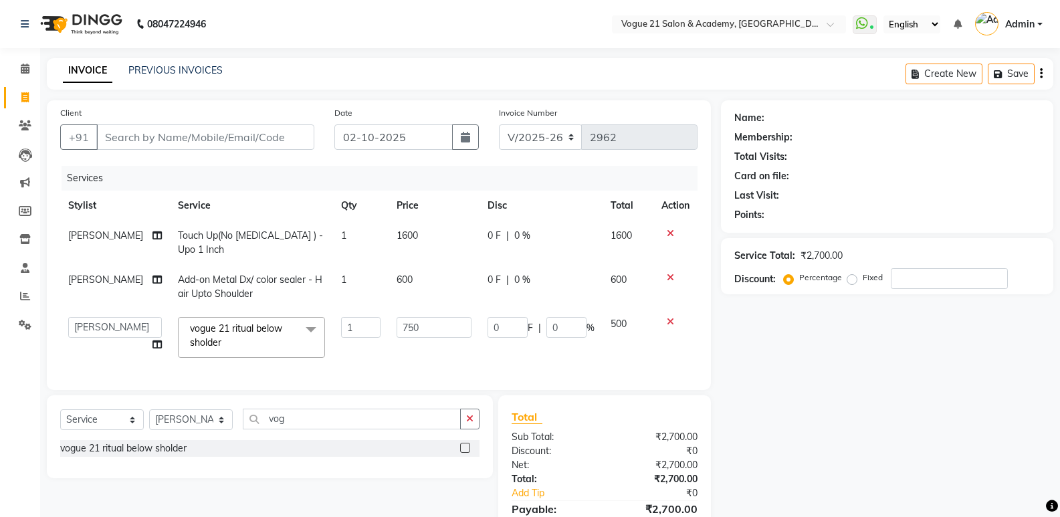
select select "79160"
click at [413, 354] on td "750" at bounding box center [434, 337] width 91 height 57
click at [209, 430] on select "Select Stylist [PERSON_NAME] [PERSON_NAME] [PERSON_NAME] [PERSON_NAME] [PERSON_…" at bounding box center [191, 419] width 84 height 21
select select "66614"
click at [149, 419] on select "Select Stylist [PERSON_NAME] [PERSON_NAME] [PERSON_NAME] [PERSON_NAME] [PERSON_…" at bounding box center [191, 419] width 84 height 21
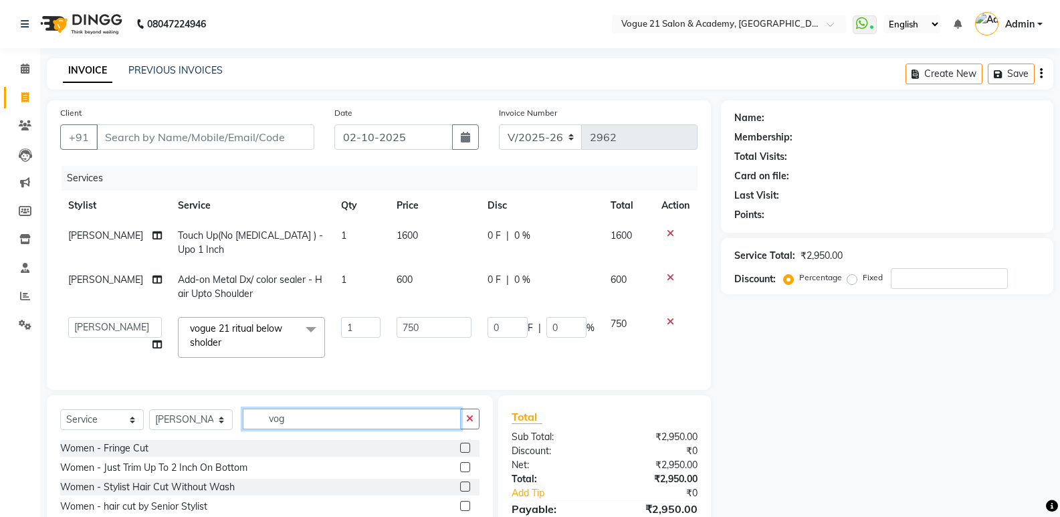
click at [354, 426] on input "vog" at bounding box center [352, 419] width 218 height 21
type input "v"
click at [389, 358] on td "750" at bounding box center [434, 337] width 91 height 57
click at [291, 429] on input "text" at bounding box center [361, 419] width 237 height 21
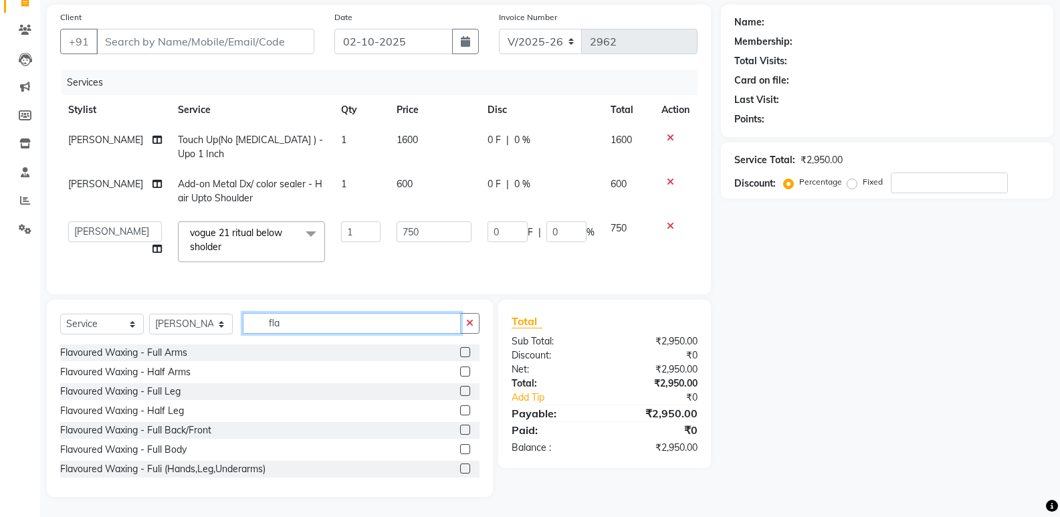
scroll to position [106, 0]
type input "fla"
click at [181, 395] on div "Flavoured Waxing - Full Leg" at bounding box center [120, 392] width 120 height 14
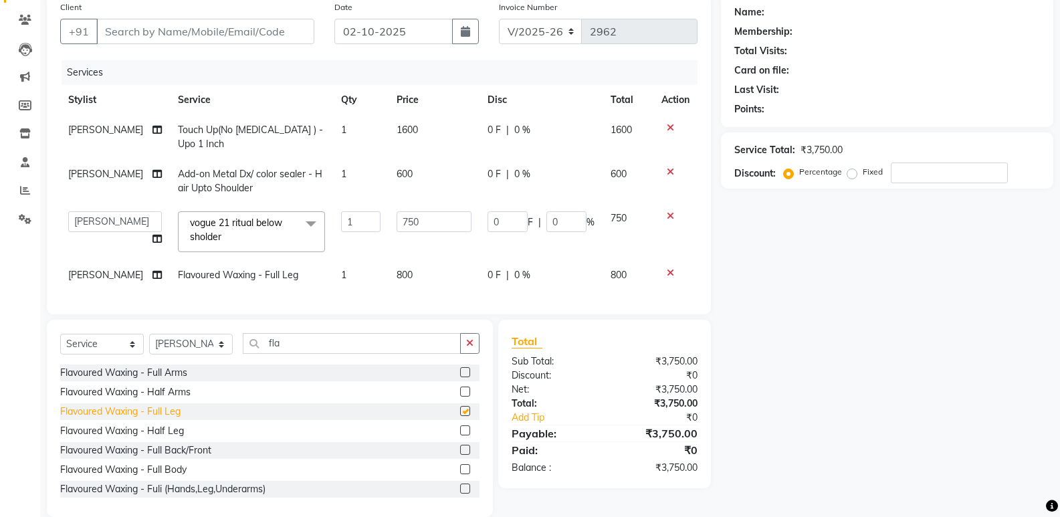
checkbox input "false"
click at [190, 381] on div "Flavoured Waxing - Full Arms" at bounding box center [269, 372] width 419 height 17
click at [179, 380] on div "Flavoured Waxing - Full Arms" at bounding box center [123, 373] width 127 height 14
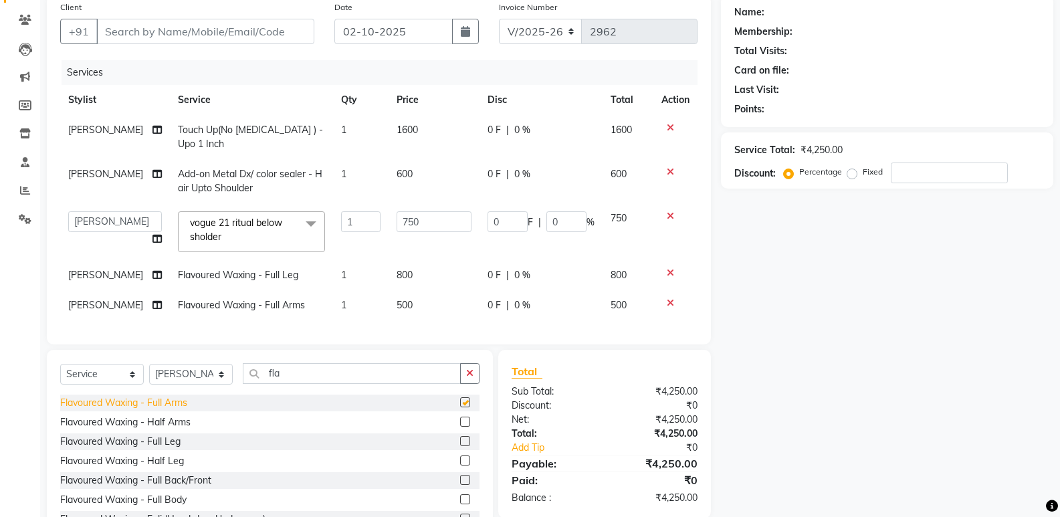
checkbox input "false"
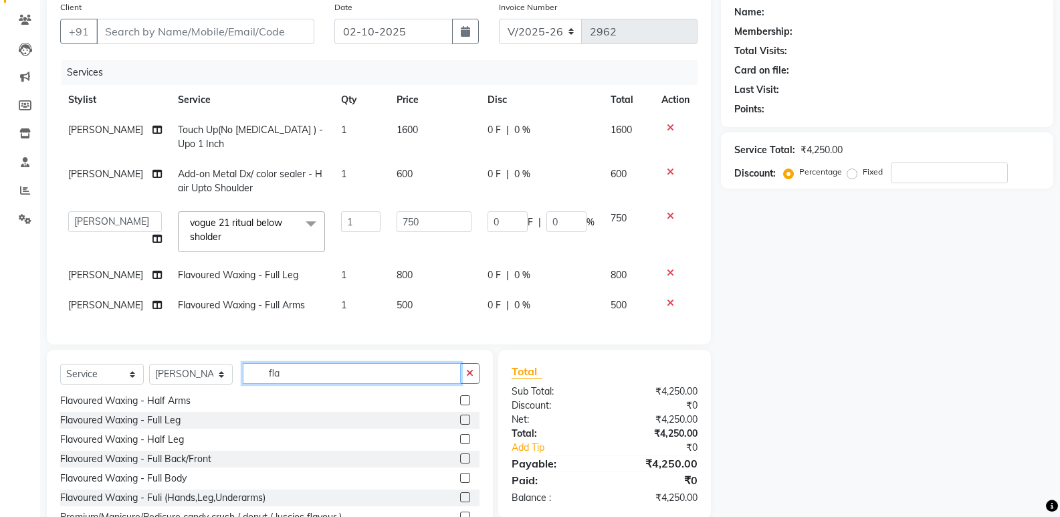
click at [300, 384] on input "fla" at bounding box center [352, 373] width 218 height 21
type input "f"
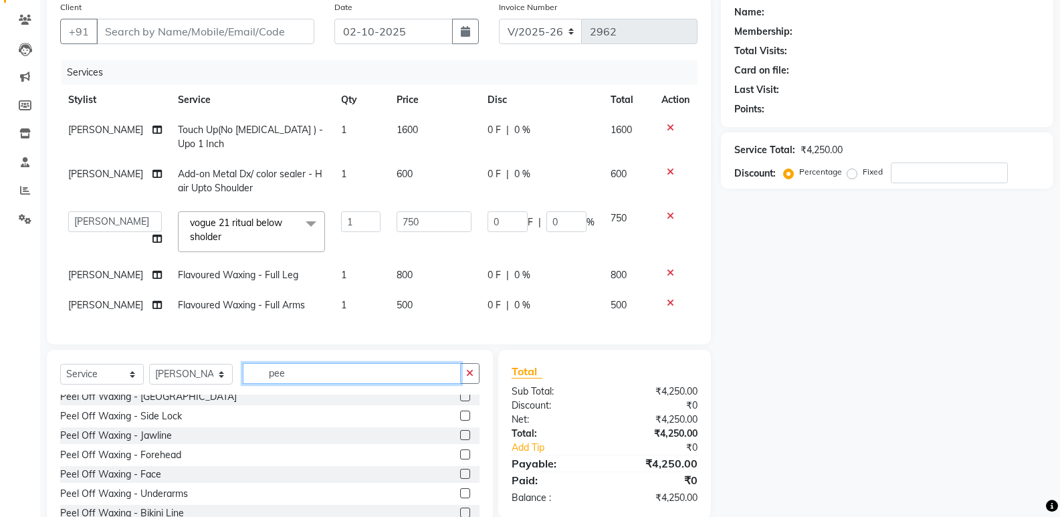
scroll to position [55, 0]
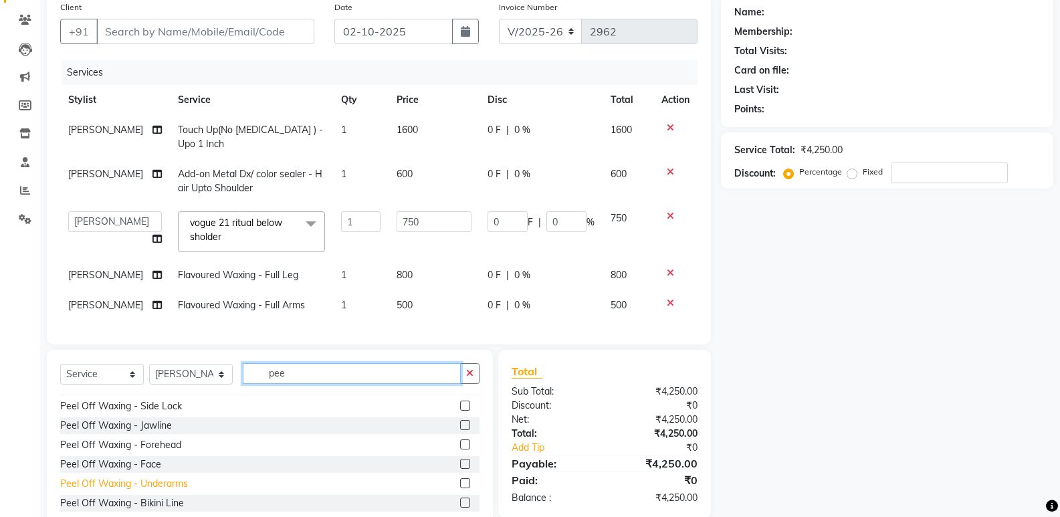
type input "pee"
click at [112, 491] on div "Peel Off Waxing - Underarms" at bounding box center [124, 484] width 128 height 14
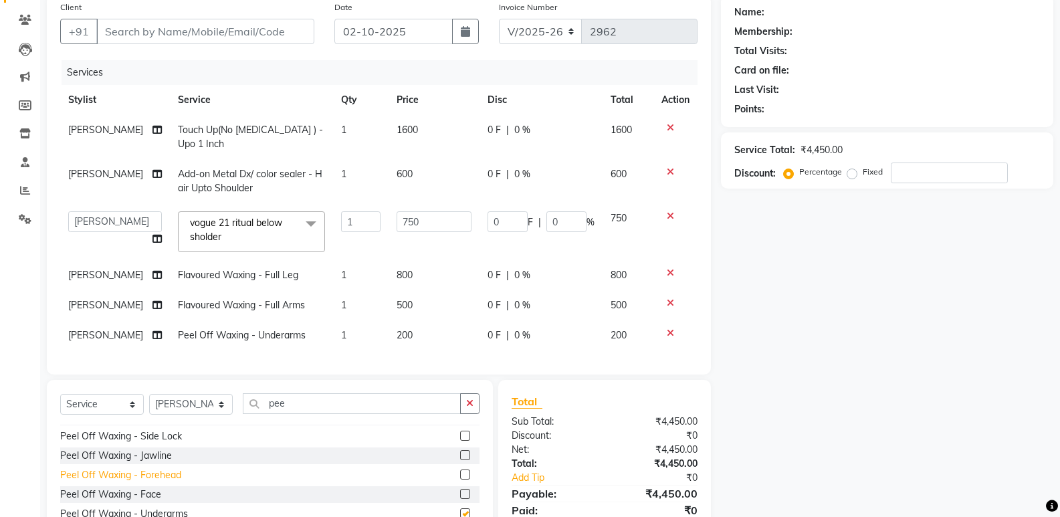
checkbox input "false"
click at [142, 500] on div "Peel Off Waxing - Face" at bounding box center [110, 495] width 101 height 14
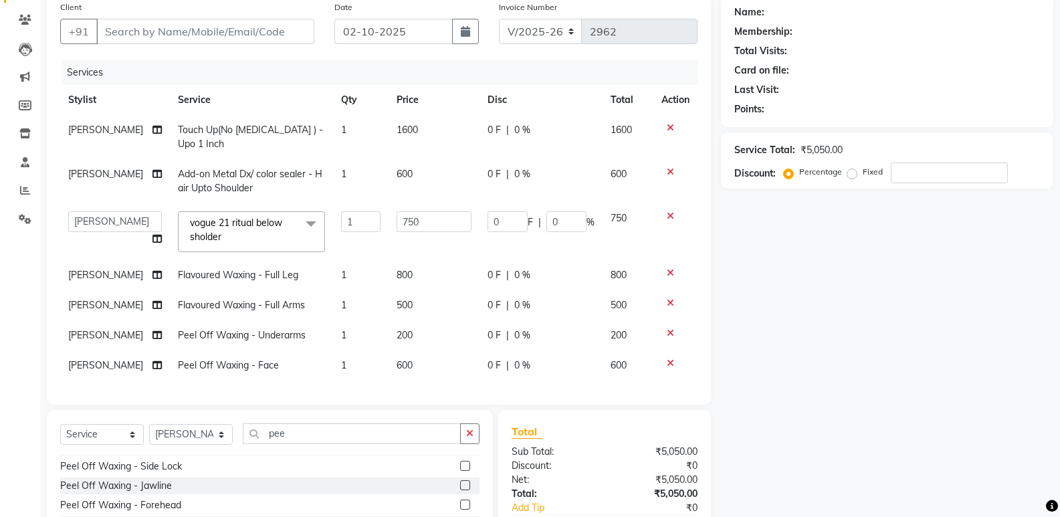
checkbox input "false"
click at [321, 441] on input "pee" at bounding box center [352, 433] width 218 height 21
type input "p"
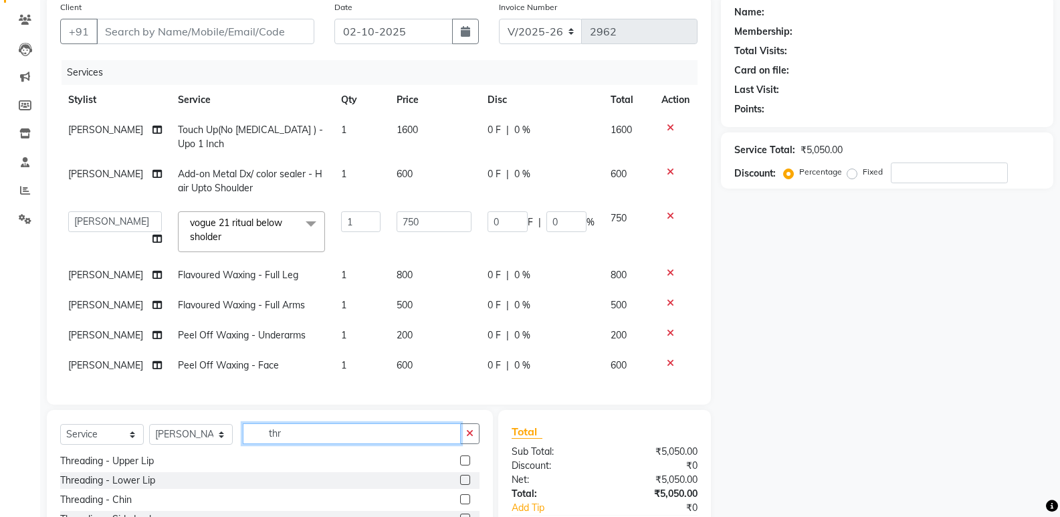
scroll to position [21, 0]
type input "thre"
click at [107, 465] on div "Threading - Upper Lip" at bounding box center [107, 461] width 94 height 14
checkbox input "false"
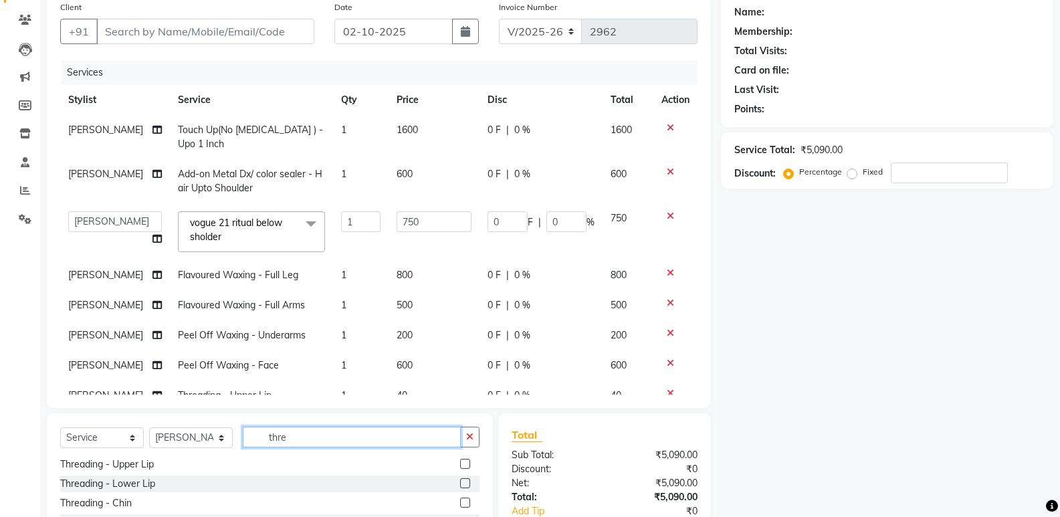
click at [309, 429] on input "thre" at bounding box center [352, 437] width 218 height 21
type input "t"
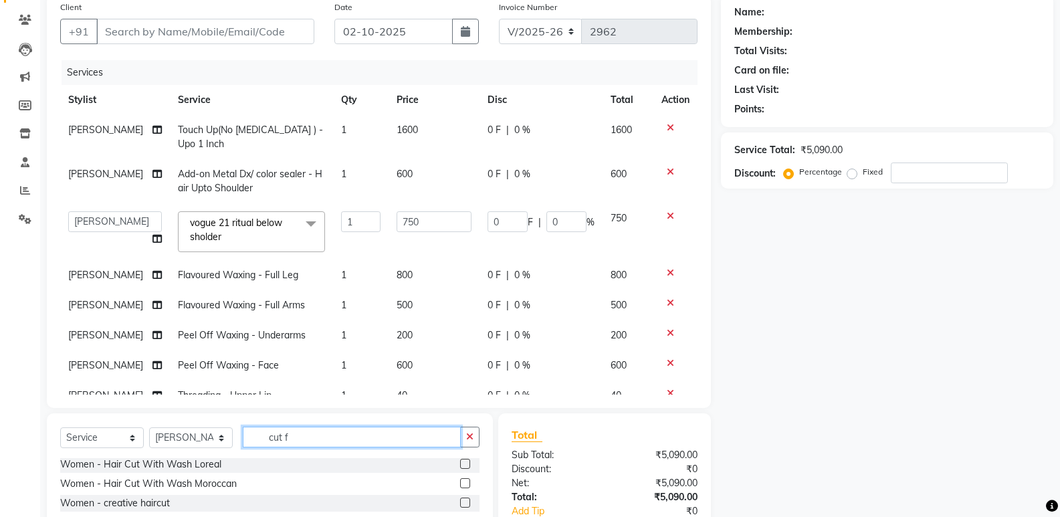
scroll to position [0, 0]
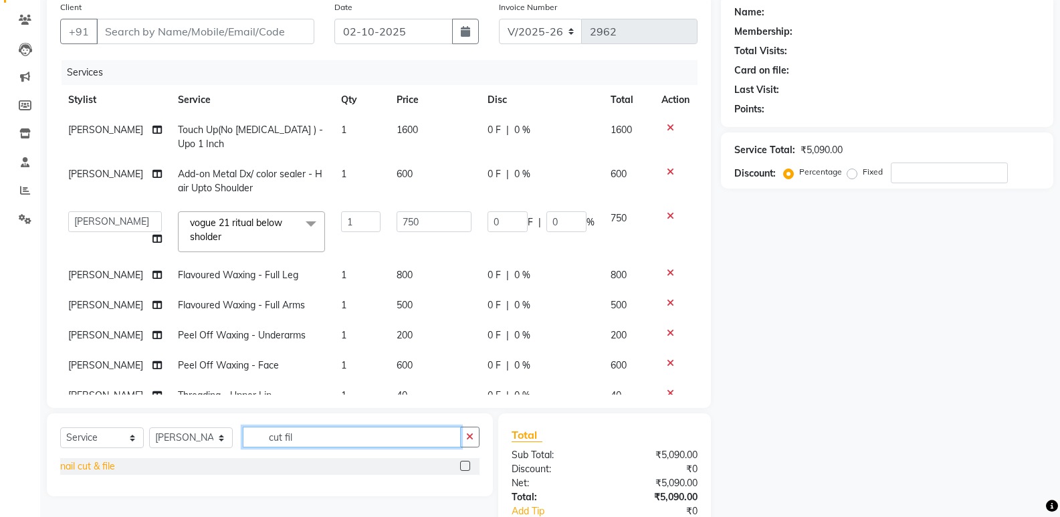
type input "cut fil"
click at [71, 466] on div "nail cut & file" at bounding box center [87, 466] width 55 height 14
checkbox input "false"
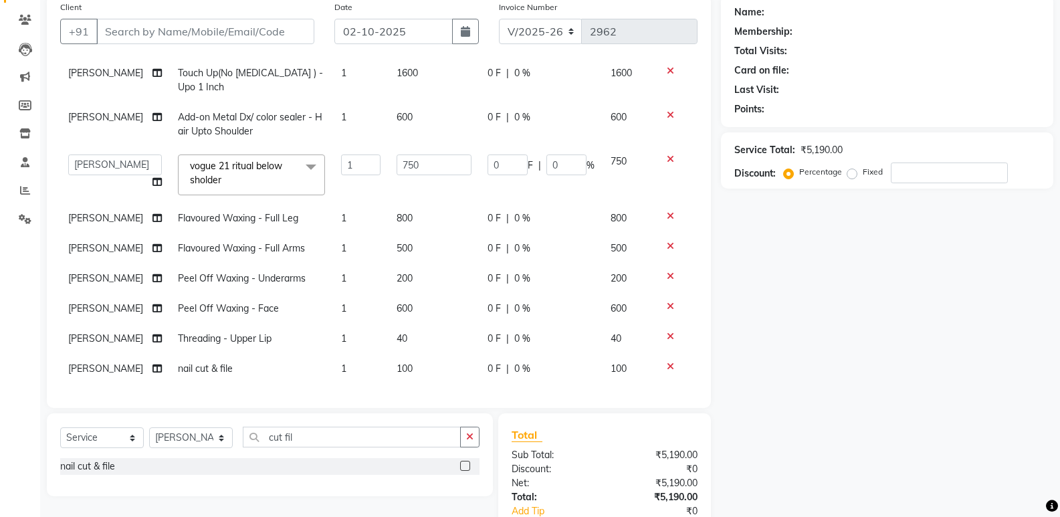
drag, startPoint x: 415, startPoint y: 358, endPoint x: 407, endPoint y: 357, distance: 8.1
click at [407, 357] on td "100" at bounding box center [434, 369] width 91 height 30
select select "66614"
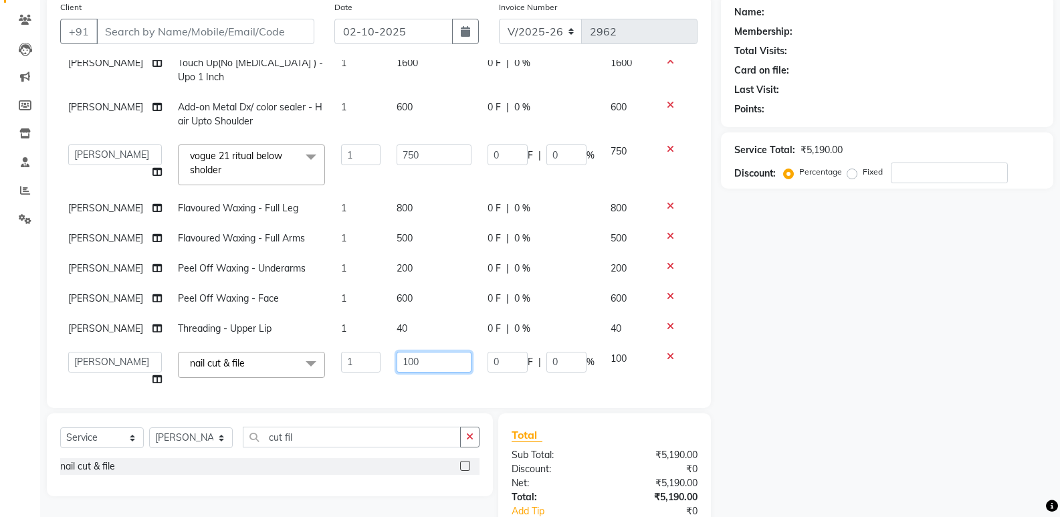
click at [411, 357] on input "100" at bounding box center [434, 362] width 75 height 21
type input "1"
type input "300"
click at [411, 294] on td "600" at bounding box center [434, 299] width 91 height 30
select select "66614"
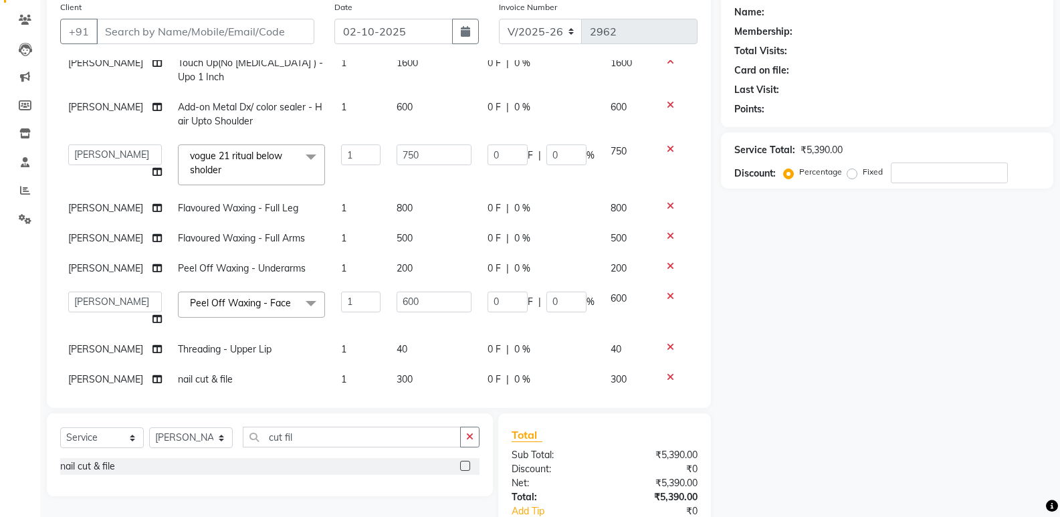
scroll to position [88, 0]
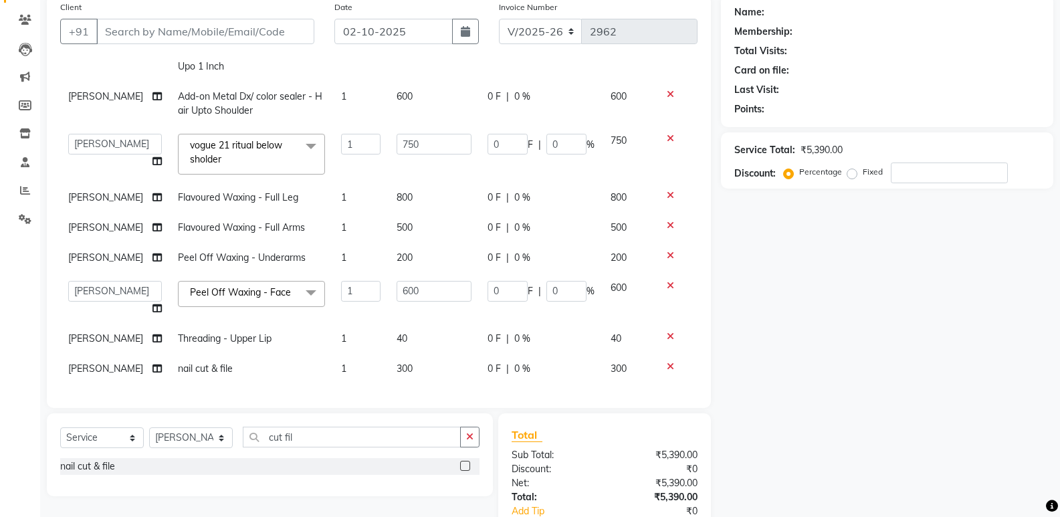
click at [403, 324] on td "40" at bounding box center [434, 339] width 91 height 30
select select "66614"
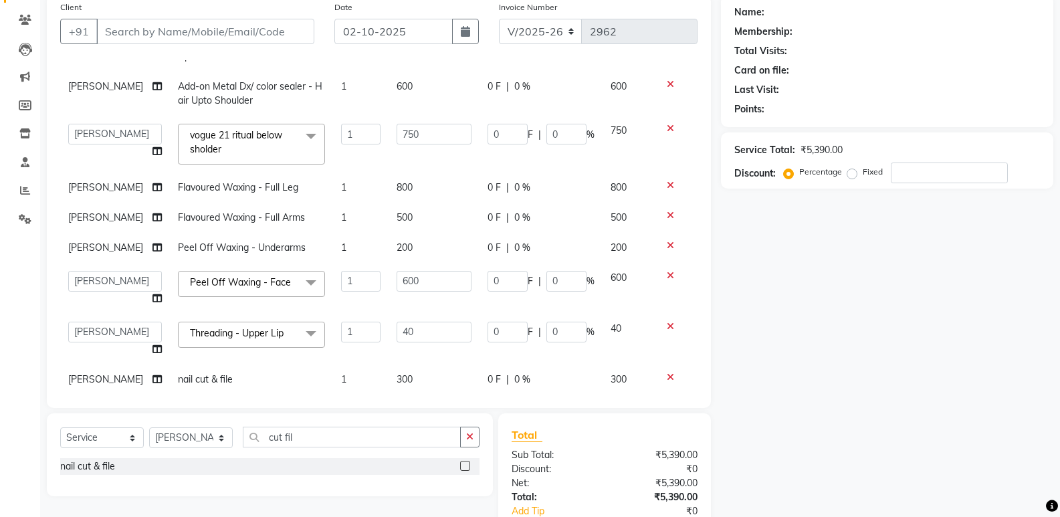
click at [299, 333] on span at bounding box center [311, 334] width 27 height 25
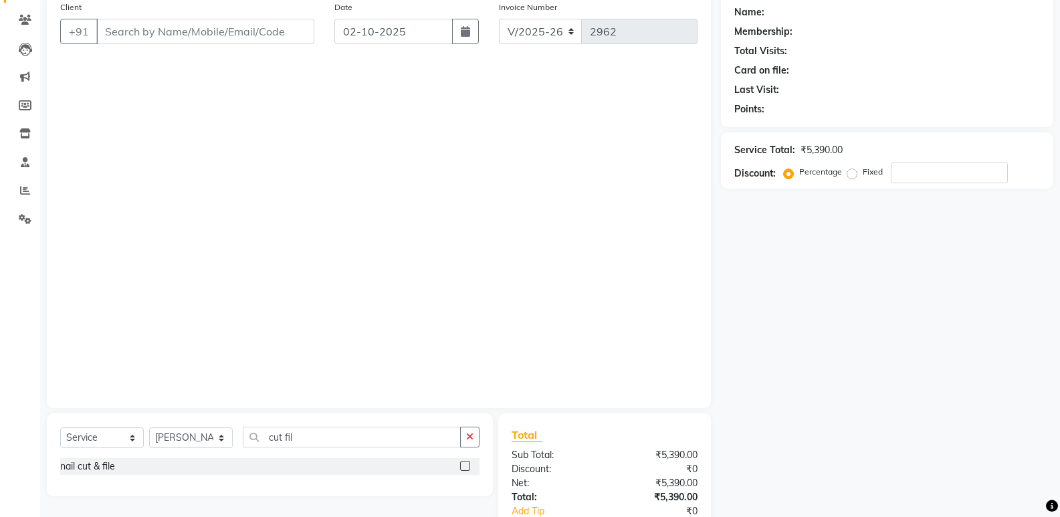
scroll to position [333, 0]
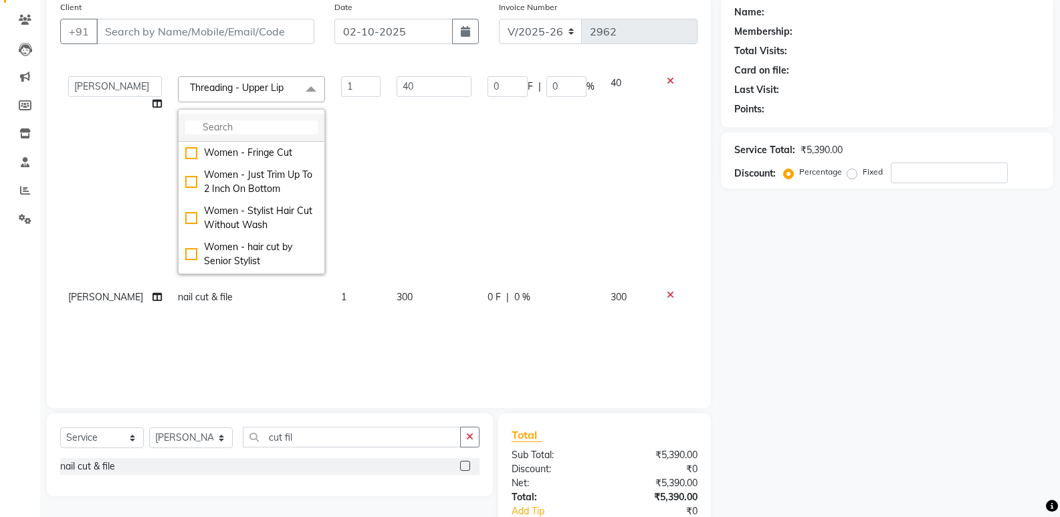
click at [270, 116] on li at bounding box center [252, 128] width 146 height 28
click at [220, 126] on input "multiselect-search" at bounding box center [251, 127] width 132 height 14
type input "h"
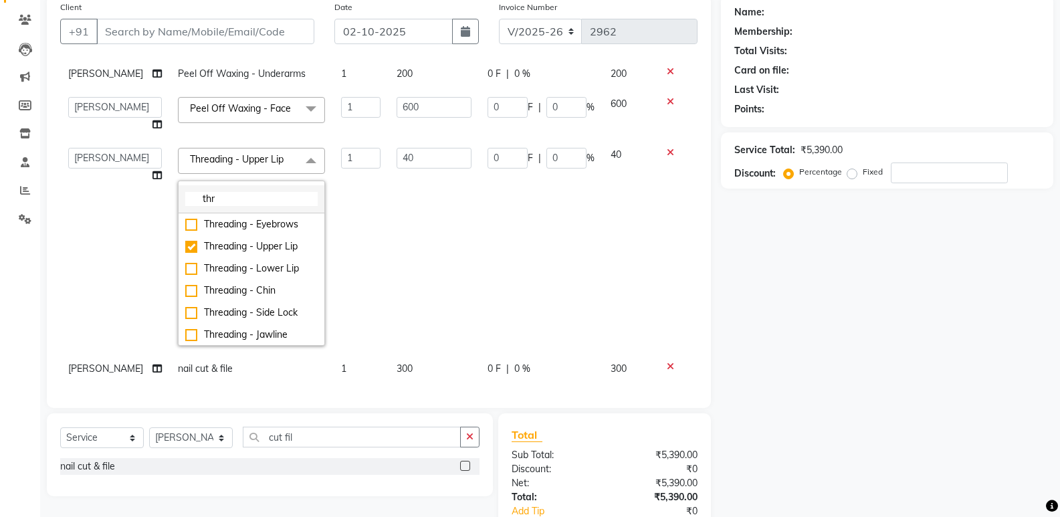
scroll to position [272, 0]
type input "thre"
click at [185, 240] on div "Threading - Upper Lip" at bounding box center [251, 246] width 132 height 14
checkbox input "false"
type input "0"
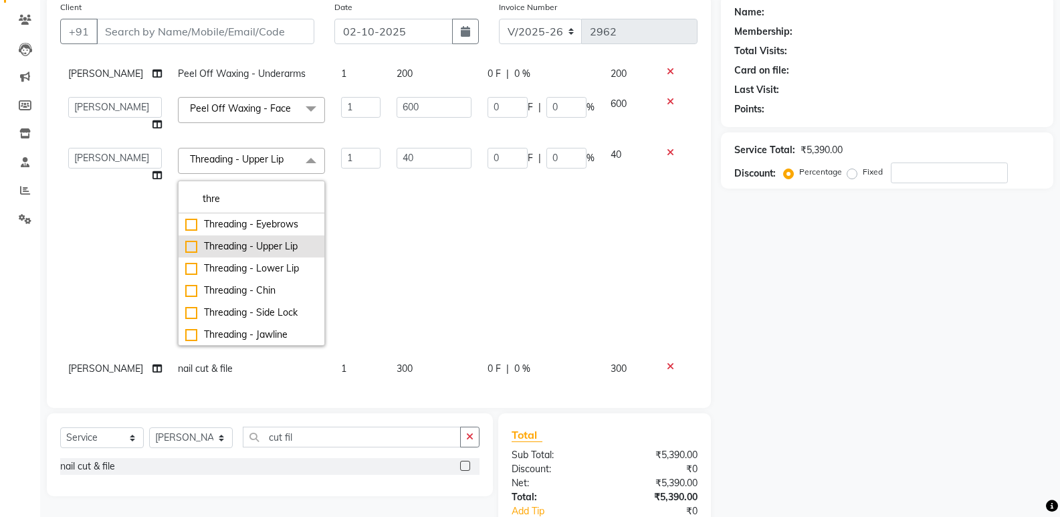
type input "0"
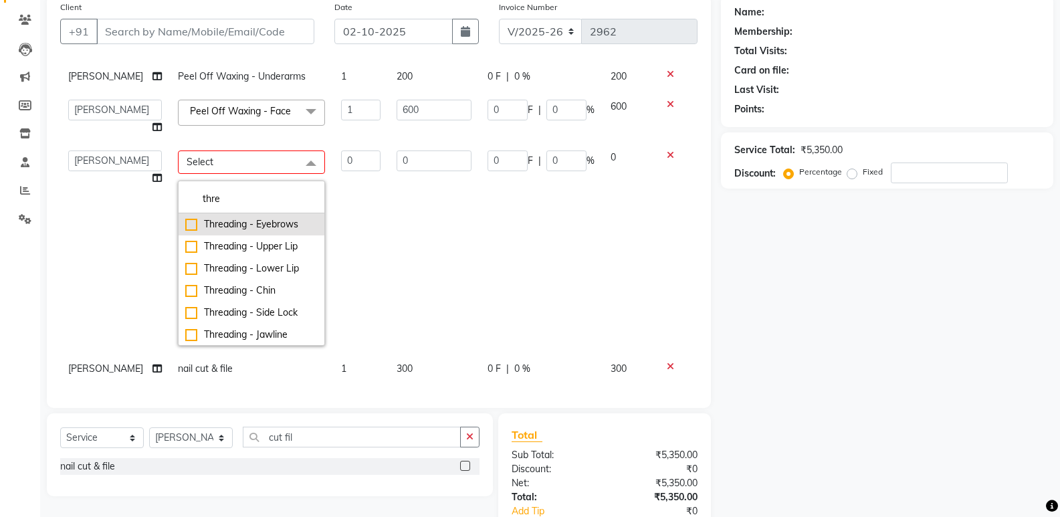
click at [185, 219] on div "Threading - Eyebrows" at bounding box center [251, 224] width 132 height 14
checkbox input "true"
type input "1"
type input "50"
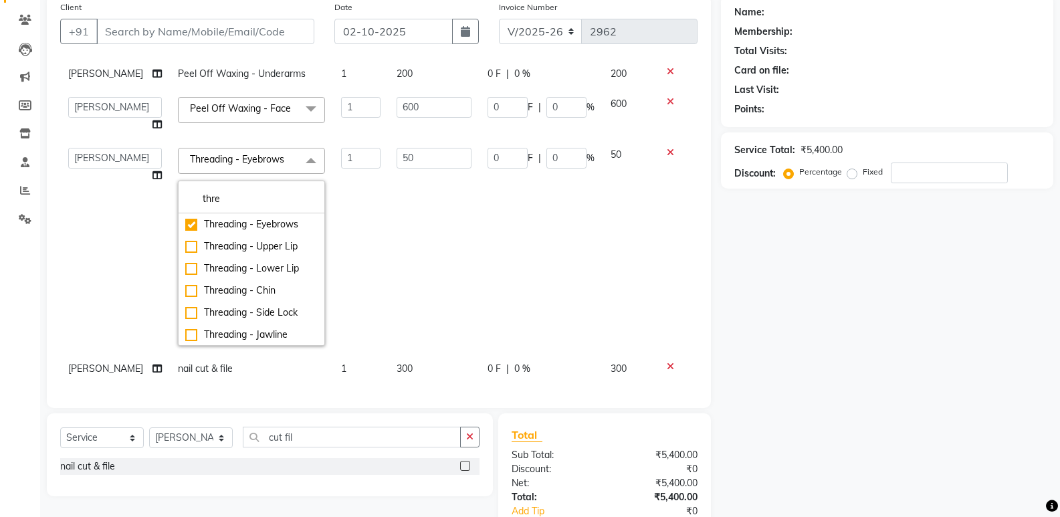
click at [616, 243] on td "50" at bounding box center [628, 247] width 51 height 214
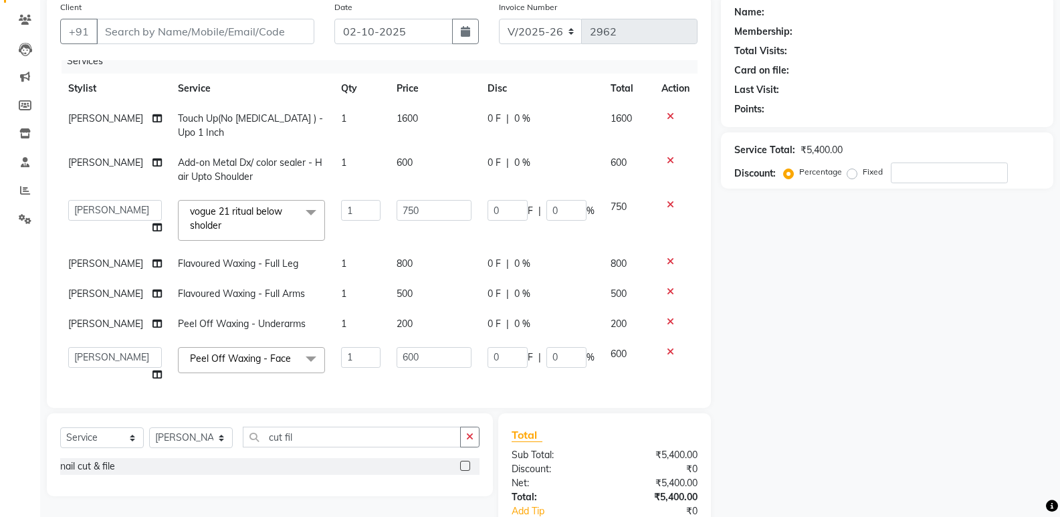
scroll to position [0, 0]
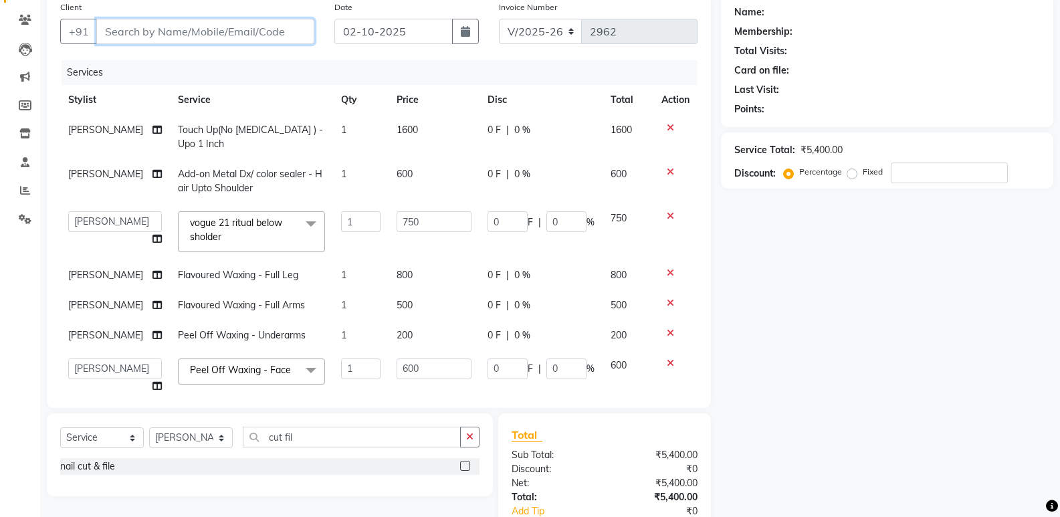
drag, startPoint x: 143, startPoint y: 25, endPoint x: 148, endPoint y: 35, distance: 10.5
click at [148, 35] on input "Client" at bounding box center [205, 31] width 218 height 25
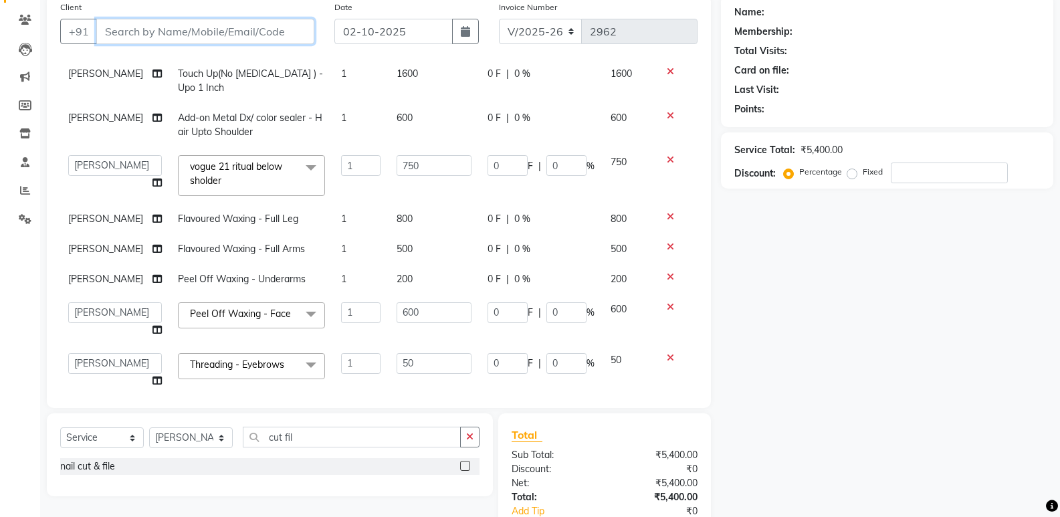
scroll to position [55, 0]
click at [169, 35] on input "Client" at bounding box center [205, 31] width 218 height 25
type input "9"
type input "0"
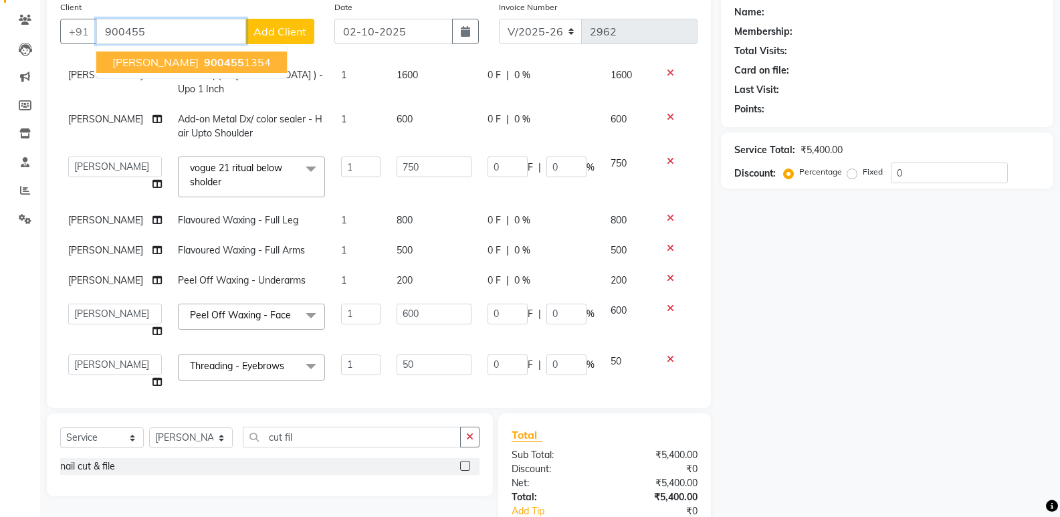
click at [188, 64] on span "[PERSON_NAME]" at bounding box center [155, 62] width 86 height 13
type input "9004551354"
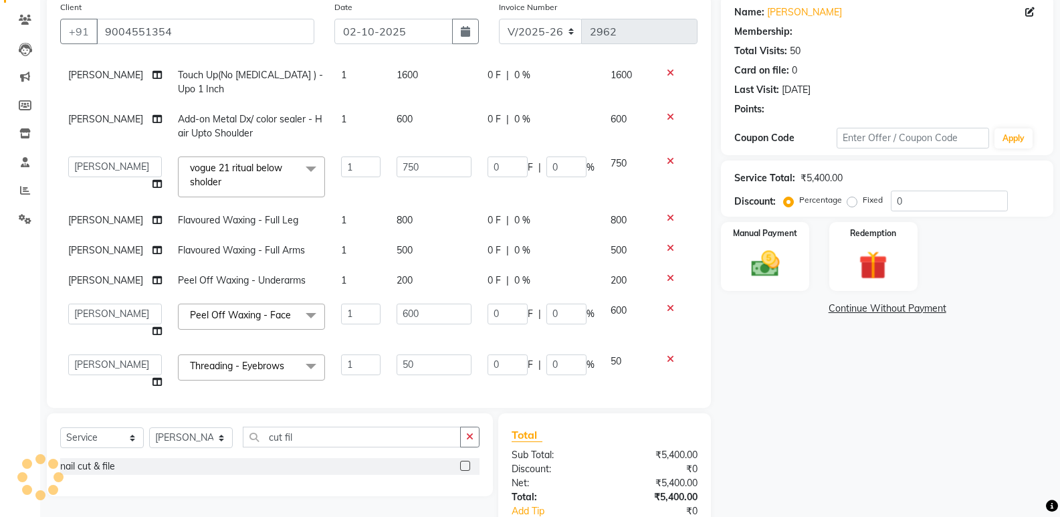
type input "150"
type input "20"
type input "120"
type input "20"
type input "10"
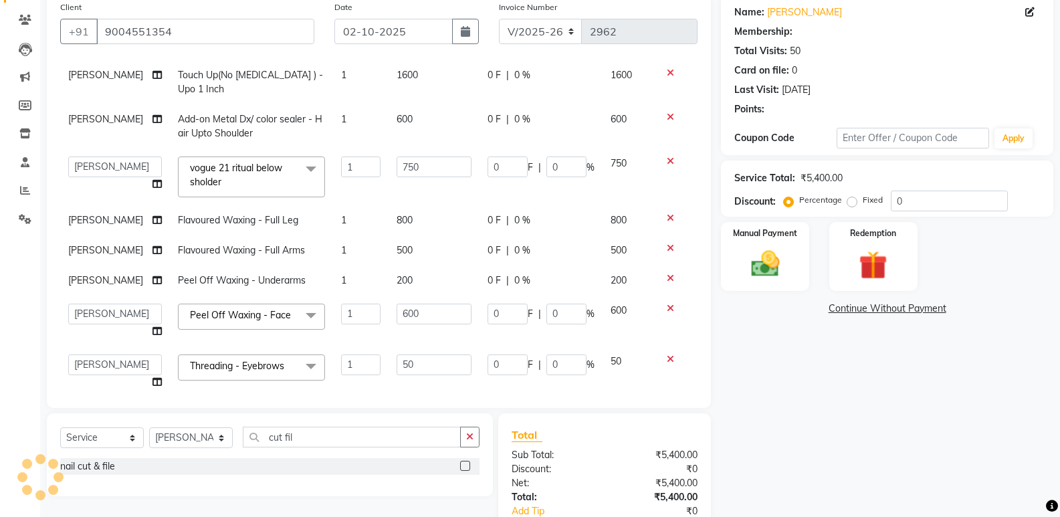
type input "20"
select select "1: Object"
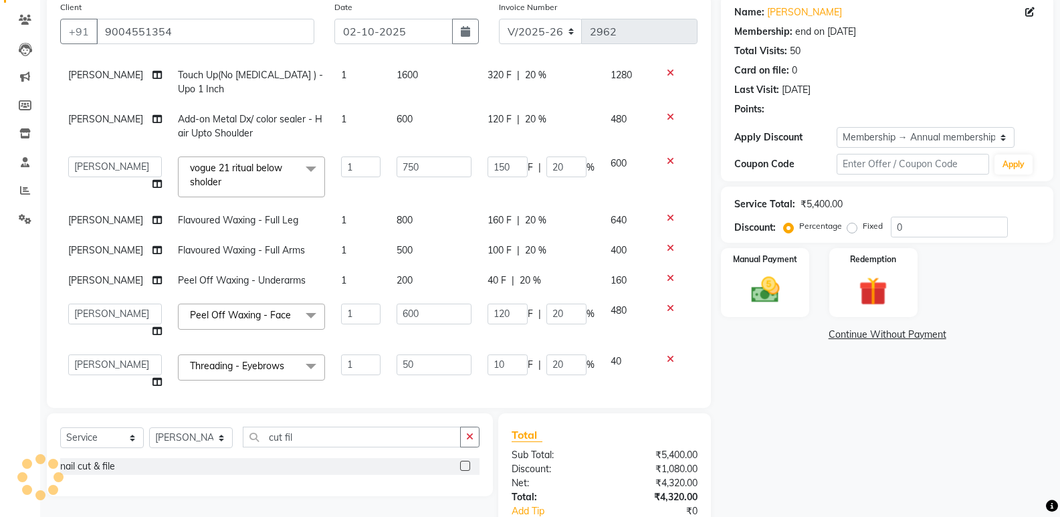
type input "20"
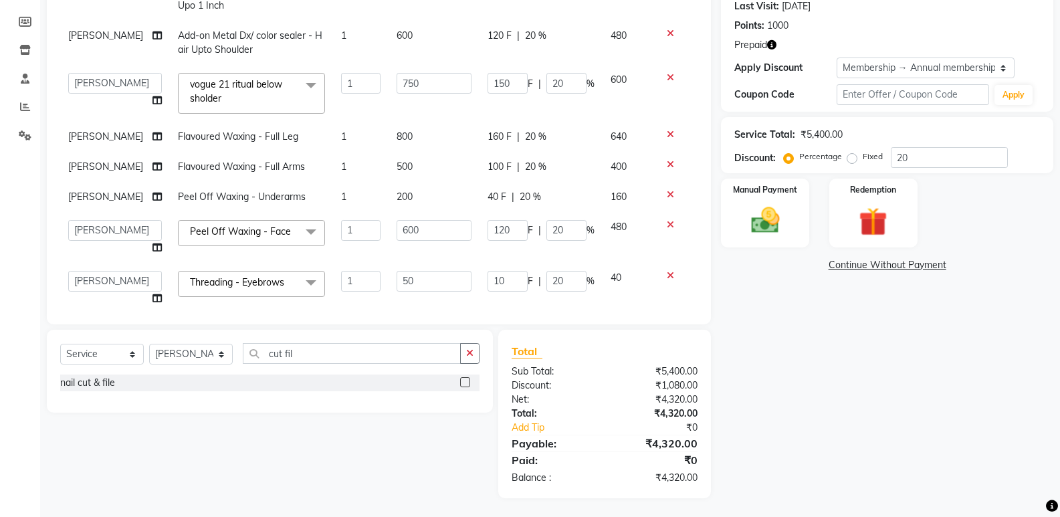
scroll to position [1, 0]
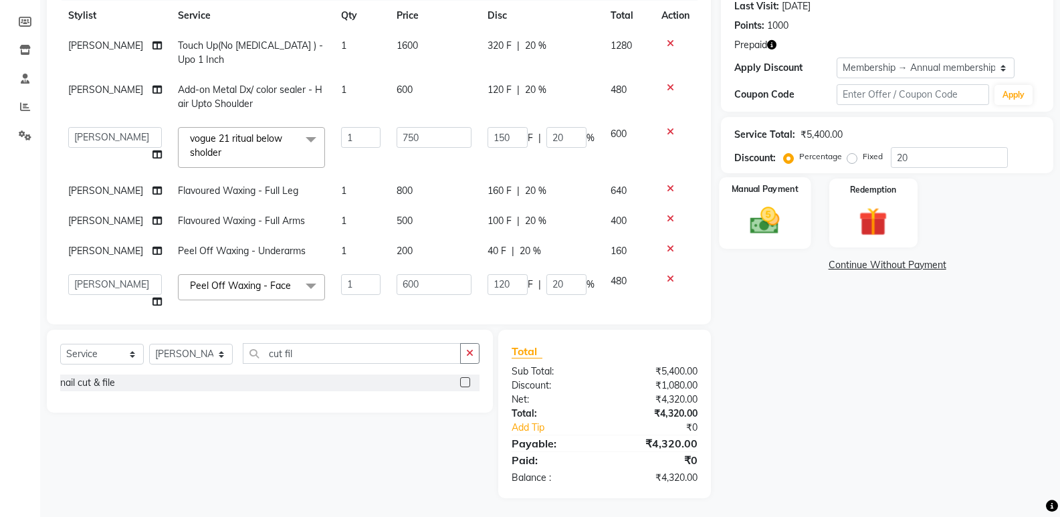
click at [774, 218] on img at bounding box center [764, 220] width 47 height 34
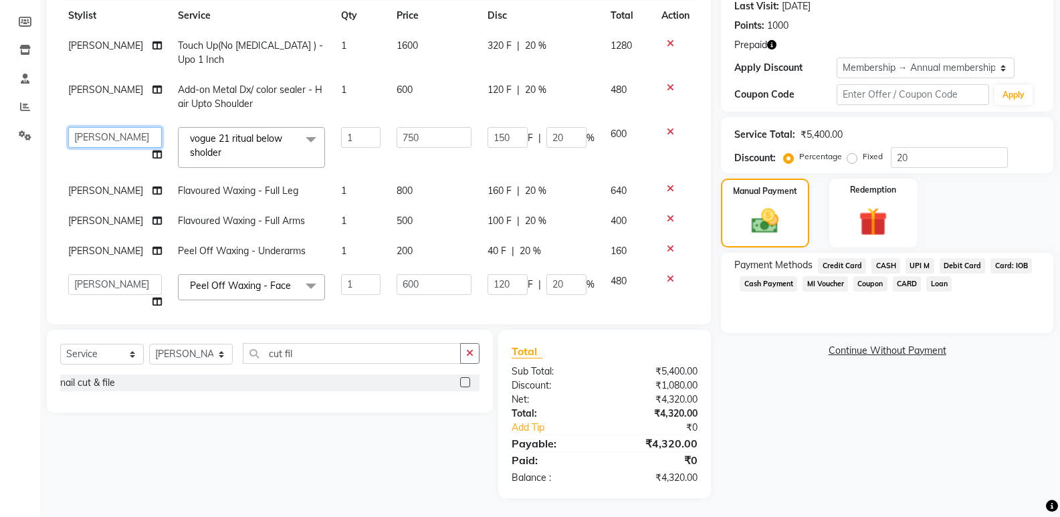
click at [116, 142] on select "[PERSON_NAME] [PERSON_NAME] [PERSON_NAME] [PERSON_NAME] [PERSON_NAME] [PERSON_N…" at bounding box center [115, 137] width 94 height 21
select select "66614"
click at [919, 262] on span "UPI M" at bounding box center [919, 265] width 29 height 15
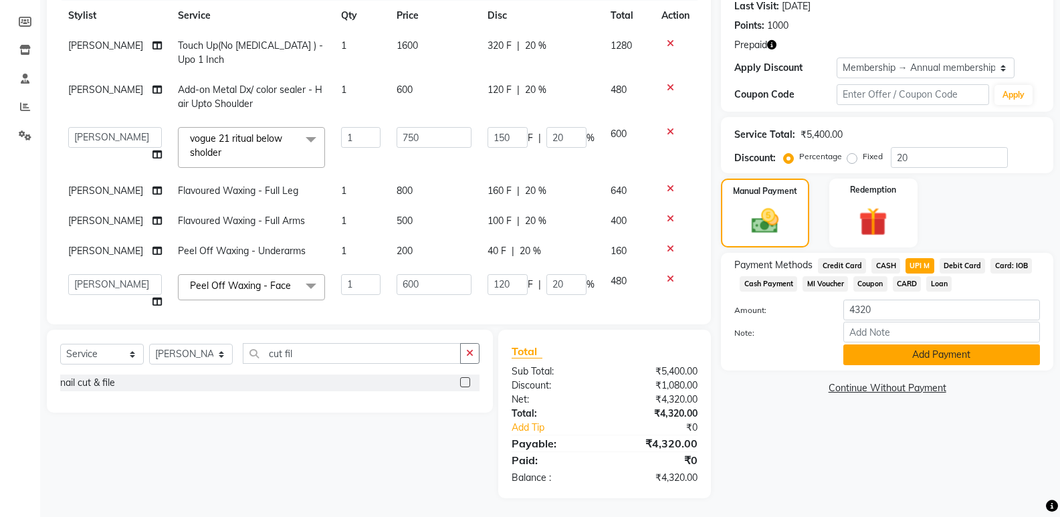
click at [922, 350] on button "Add Payment" at bounding box center [941, 354] width 197 height 21
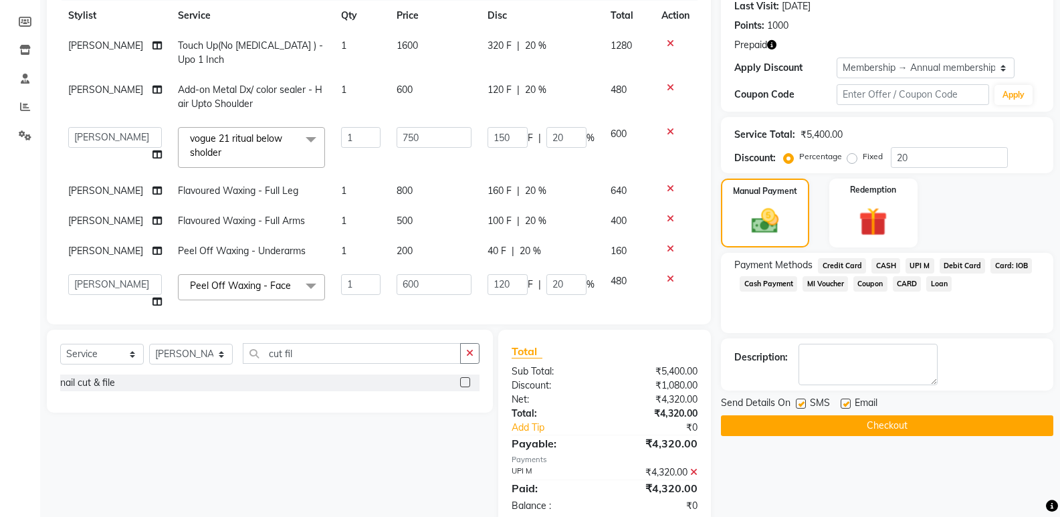
click at [902, 431] on button "Checkout" at bounding box center [887, 425] width 332 height 21
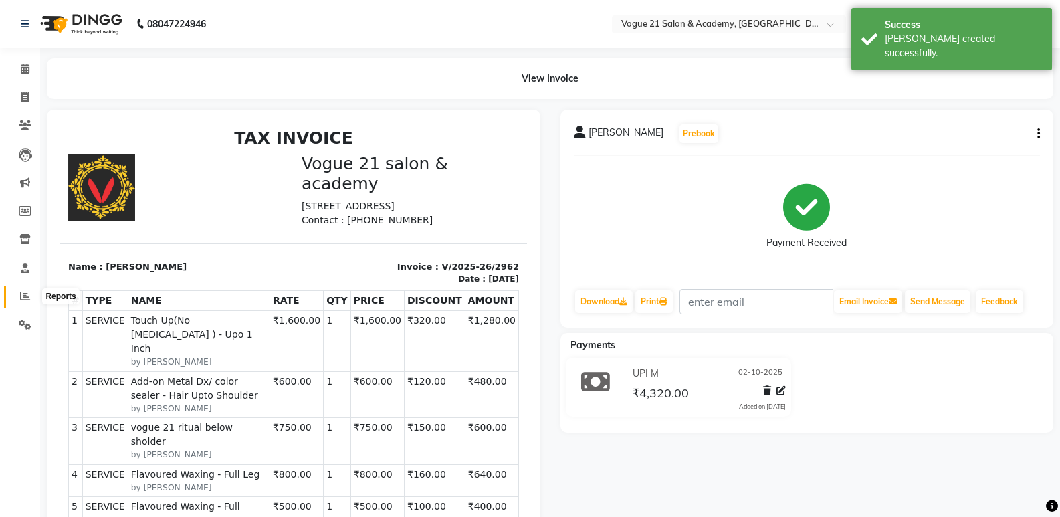
click at [26, 298] on icon at bounding box center [25, 296] width 10 height 10
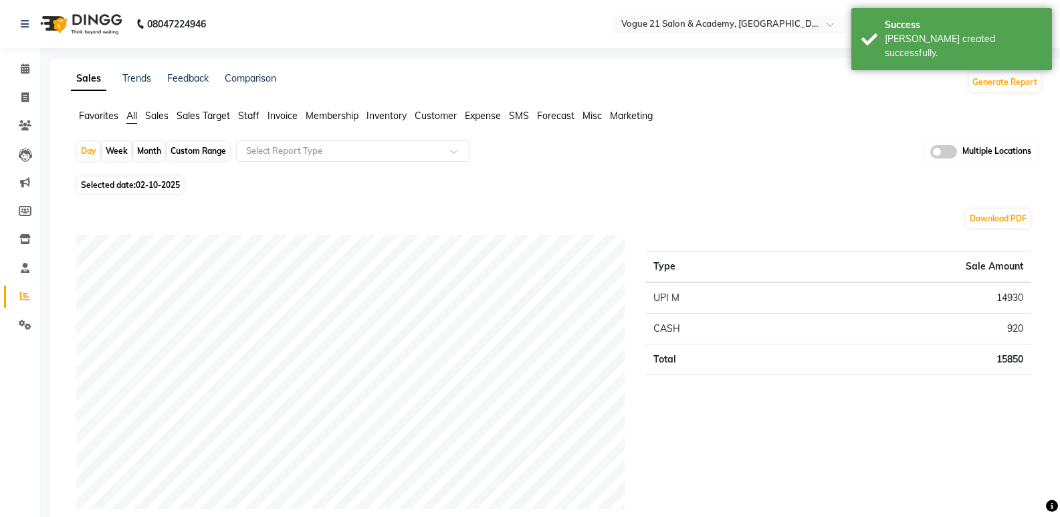
click at [241, 114] on span "Staff" at bounding box center [248, 116] width 21 height 12
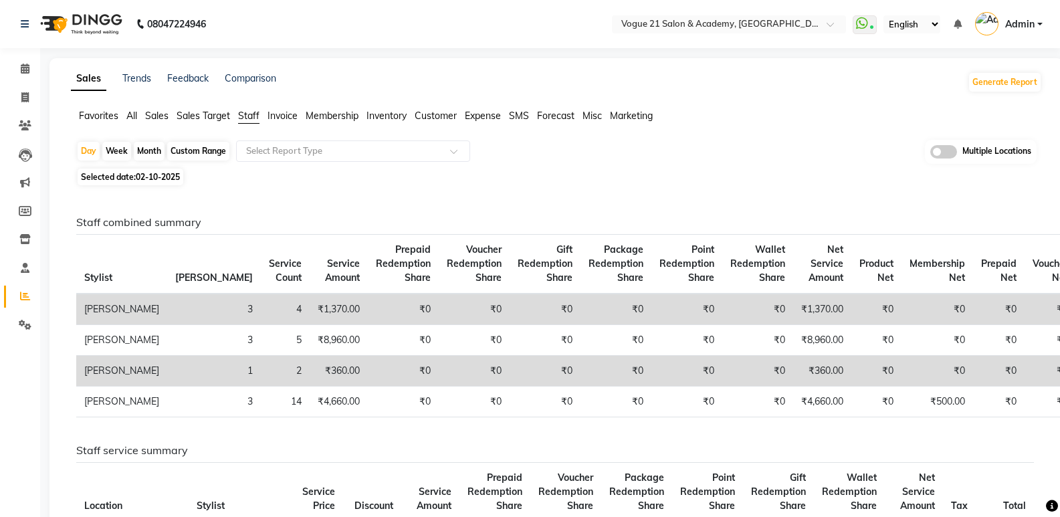
click at [156, 146] on div "Month" at bounding box center [149, 151] width 31 height 19
select select "10"
select select "2025"
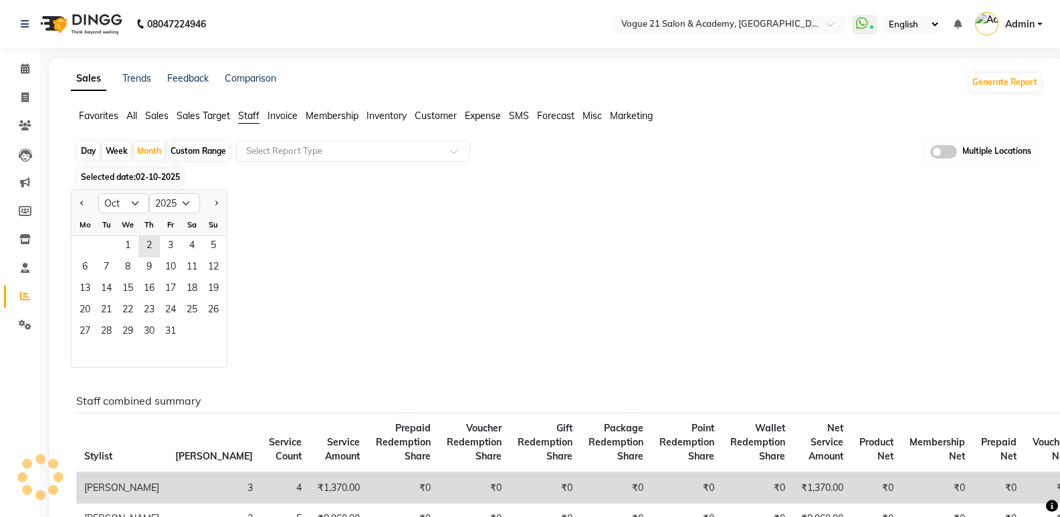
click at [73, 198] on div at bounding box center [85, 203] width 27 height 21
click at [82, 203] on span "Previous month" at bounding box center [82, 202] width 5 height 5
select select "9"
click at [171, 254] on span "5" at bounding box center [170, 246] width 21 height 21
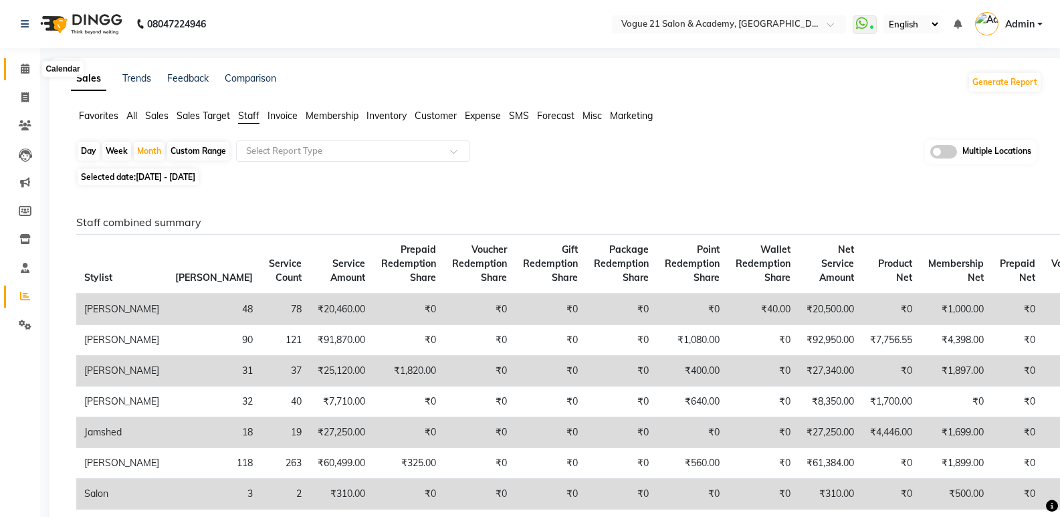
click at [22, 68] on icon at bounding box center [25, 69] width 9 height 10
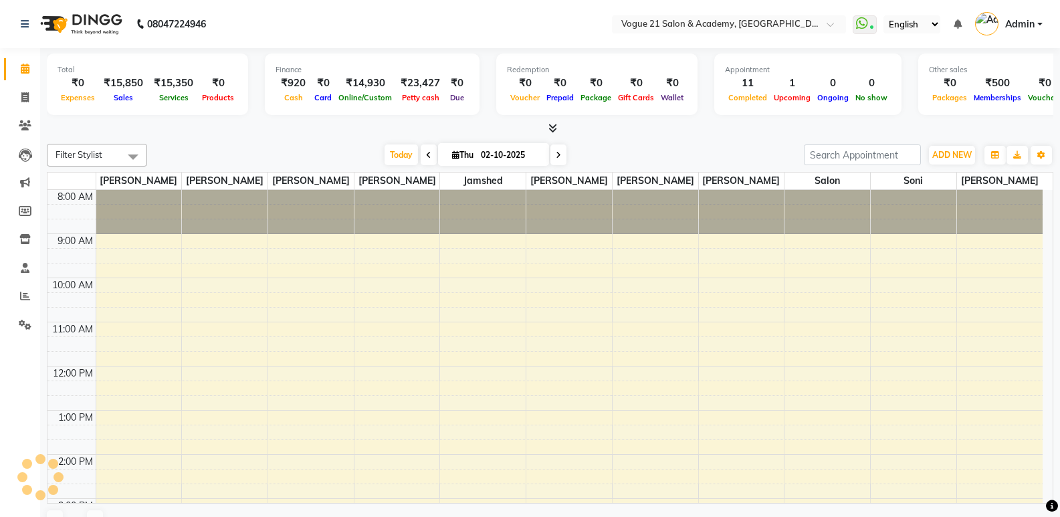
scroll to position [348, 0]
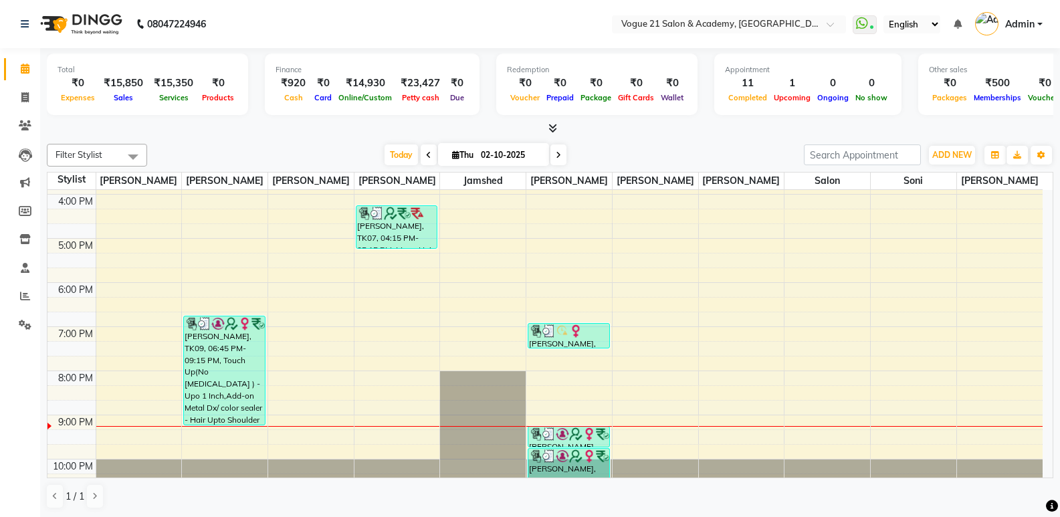
click at [508, 148] on input "02-10-2025" at bounding box center [510, 155] width 67 height 20
select select "10"
select select "2025"
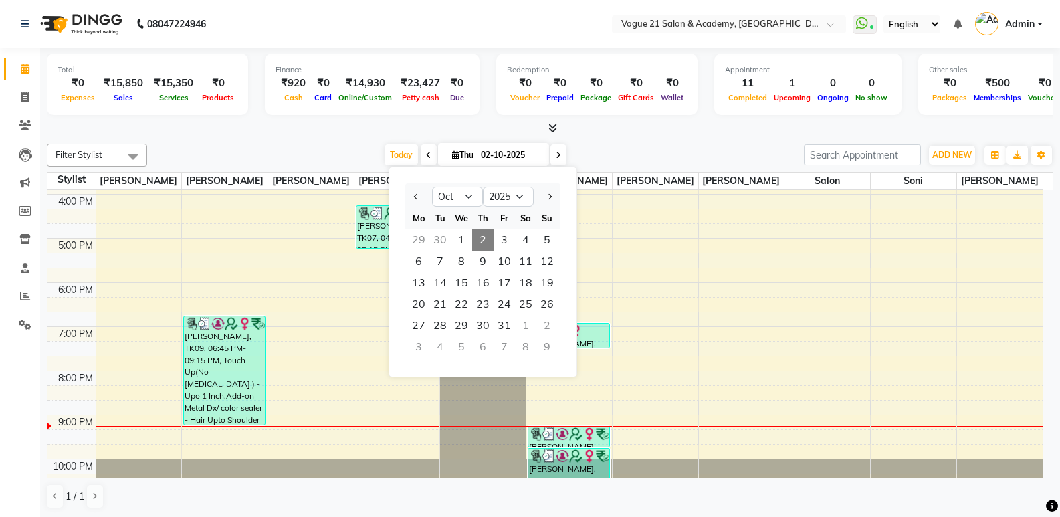
click at [597, 138] on div "Filter Stylist Select All [PERSON_NAME] [PERSON_NAME] [PERSON_NAME] [PERSON_NAM…" at bounding box center [550, 326] width 1006 height 376
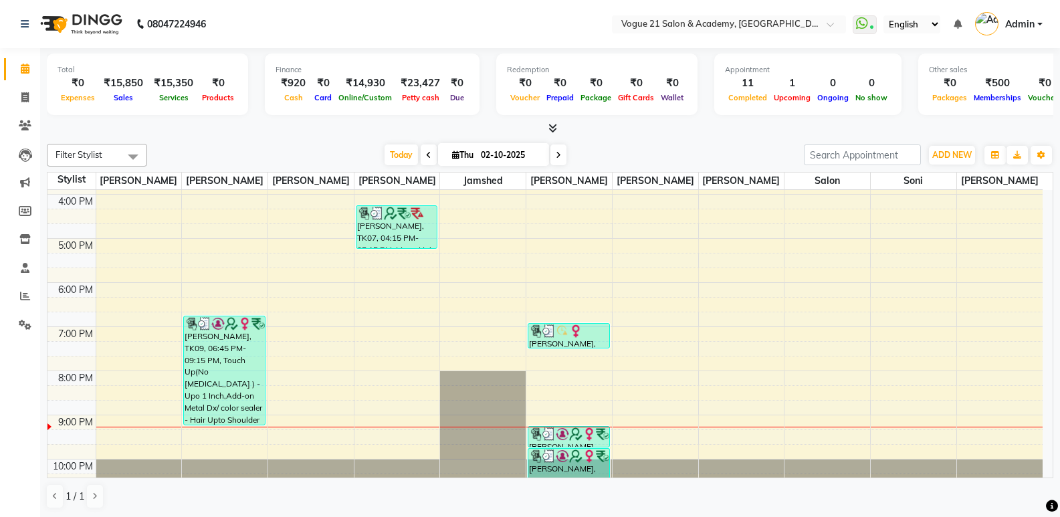
scroll to position [1, 0]
click at [27, 66] on icon at bounding box center [25, 68] width 9 height 10
click at [25, 94] on icon at bounding box center [24, 97] width 7 height 10
select select "4433"
select select "service"
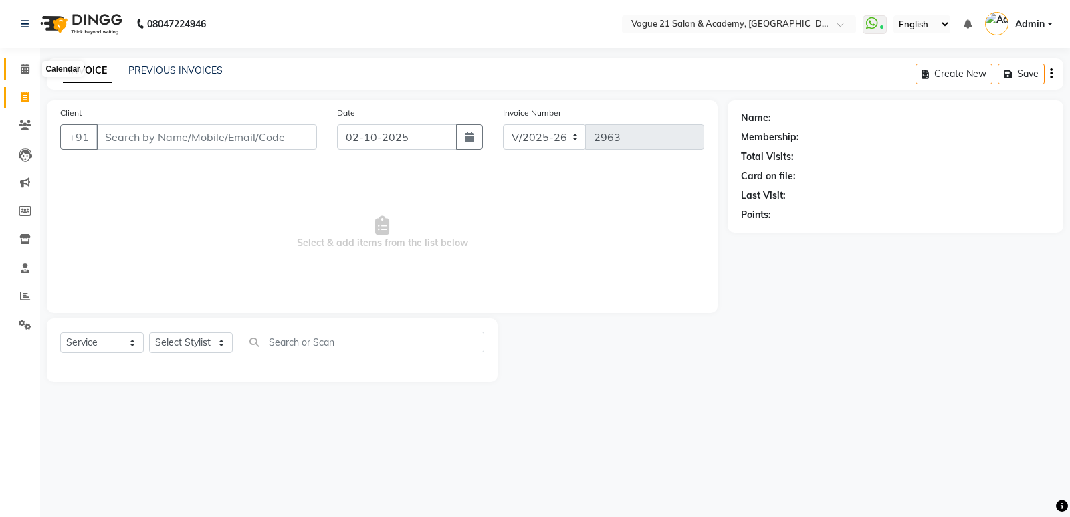
click at [23, 70] on icon at bounding box center [25, 69] width 9 height 10
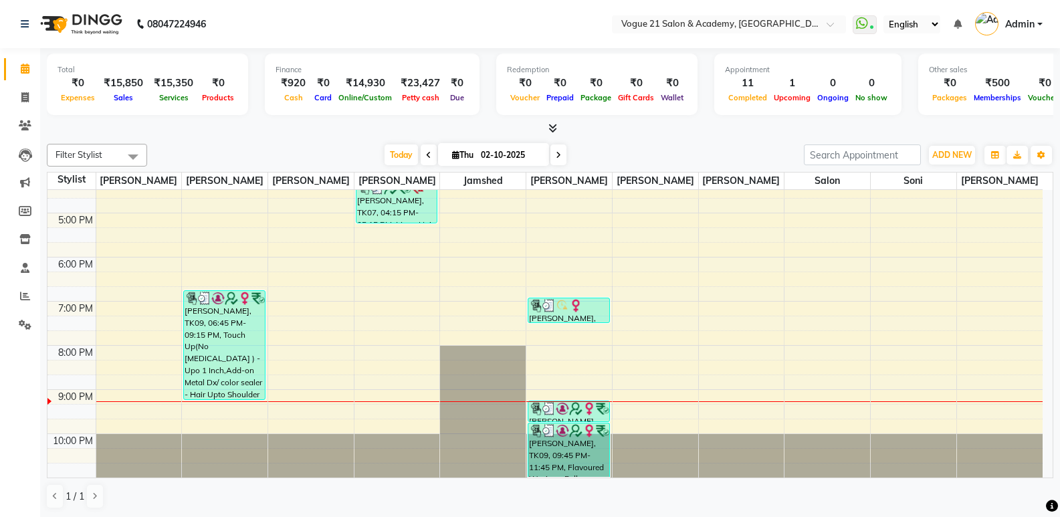
scroll to position [1, 0]
click at [783, 13] on nav "08047224946 Select Location × Vogue 21 Salon & Academy, Thane WhatsApp Status ✕…" at bounding box center [530, 23] width 1060 height 48
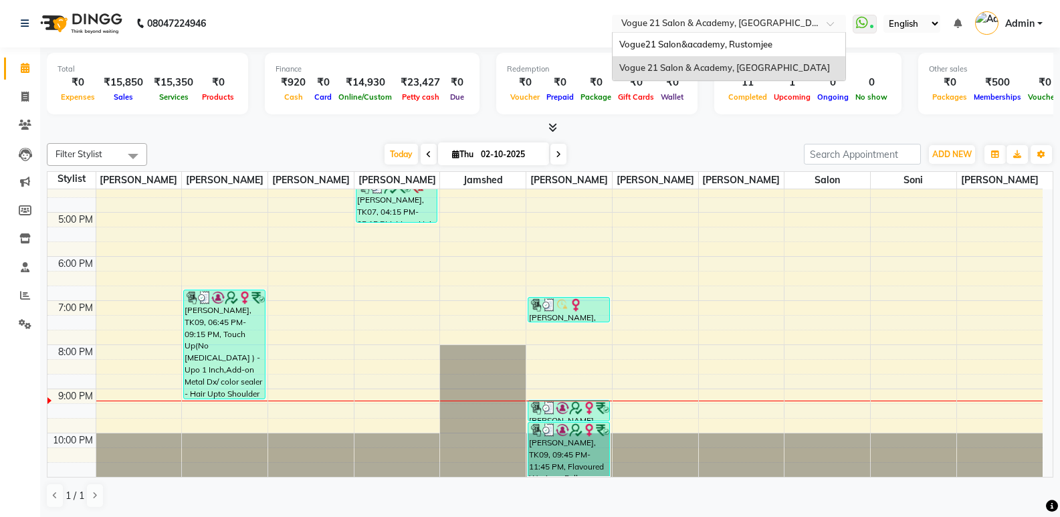
click at [777, 17] on div "Select Location × Vogue 21 [GEOGRAPHIC_DATA], [GEOGRAPHIC_DATA]" at bounding box center [719, 23] width 208 height 13
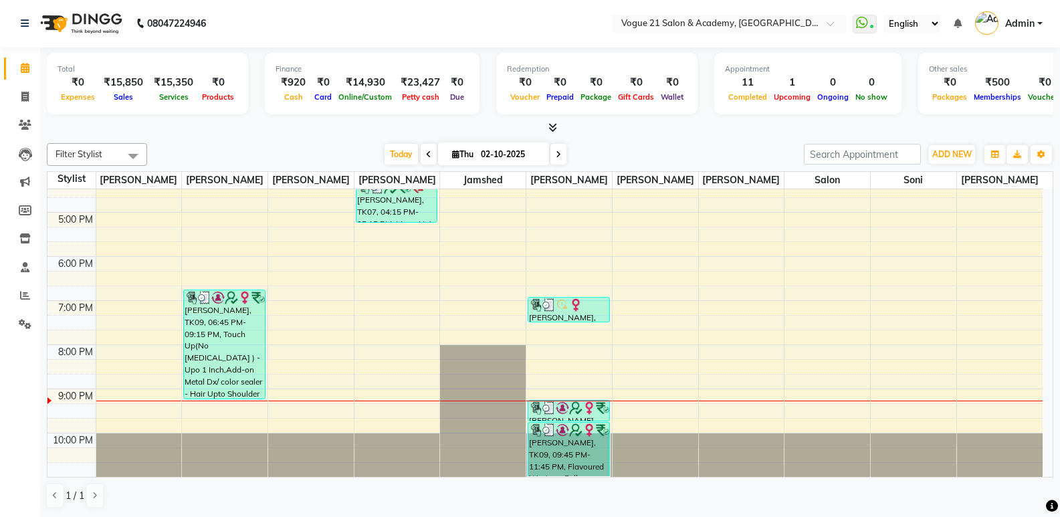
click at [335, 8] on nav "08047224946 Select Location × Vogue 21 Salon & Academy, Thane WhatsApp Status ✕…" at bounding box center [530, 23] width 1060 height 48
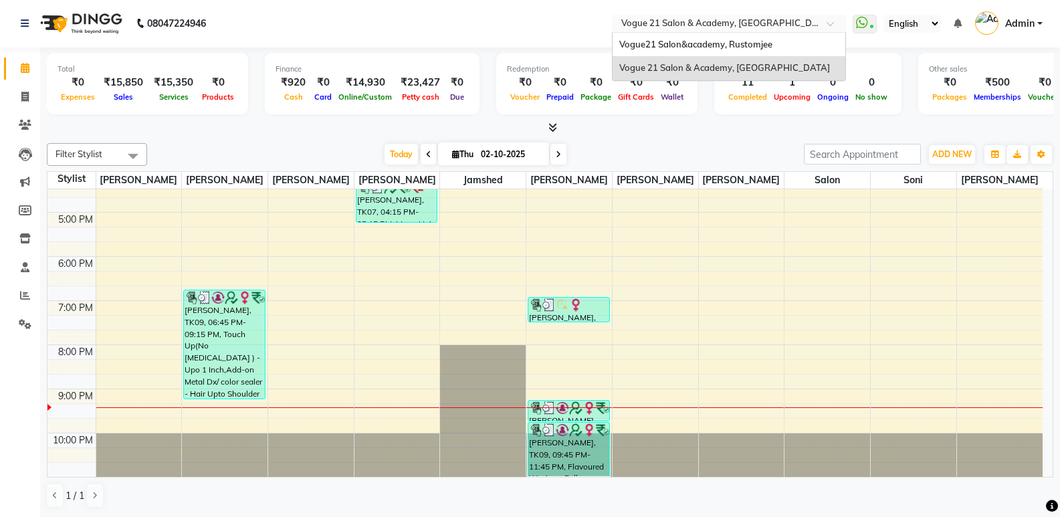
click at [675, 22] on input "text" at bounding box center [716, 24] width 194 height 13
click at [673, 49] on div "Vogue21 Salon&academy, Rustomjee" at bounding box center [729, 45] width 233 height 24
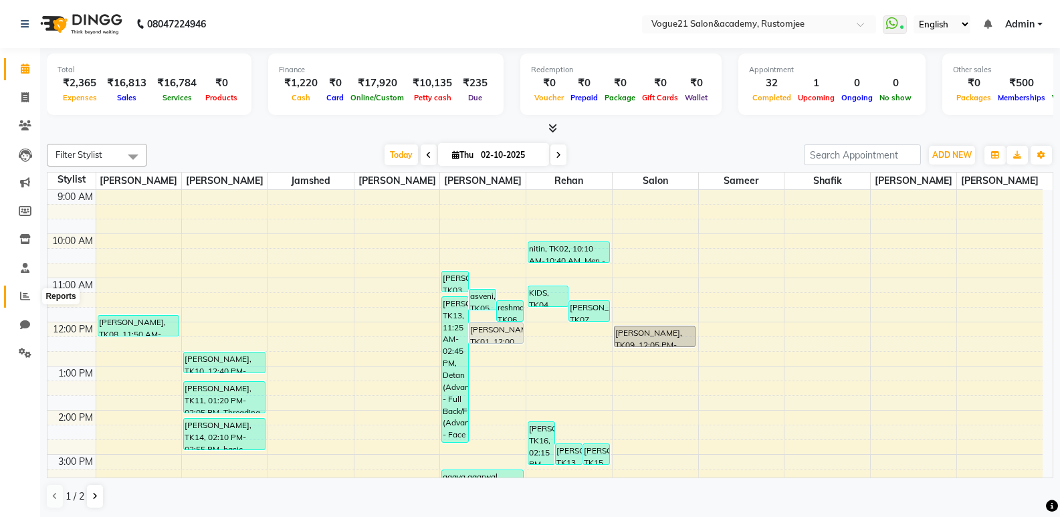
click at [26, 293] on icon at bounding box center [25, 296] width 10 height 10
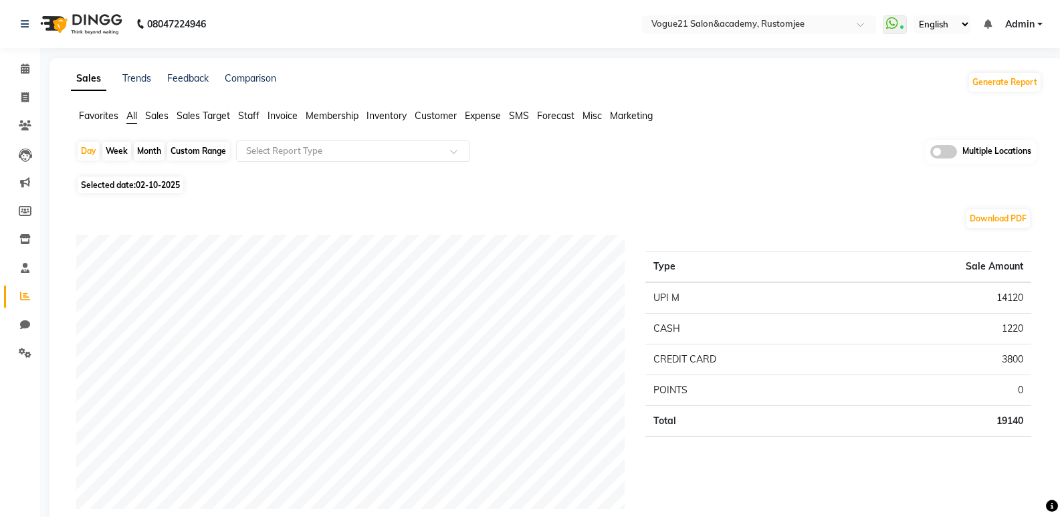
click at [249, 109] on li "Staff" at bounding box center [248, 116] width 21 height 14
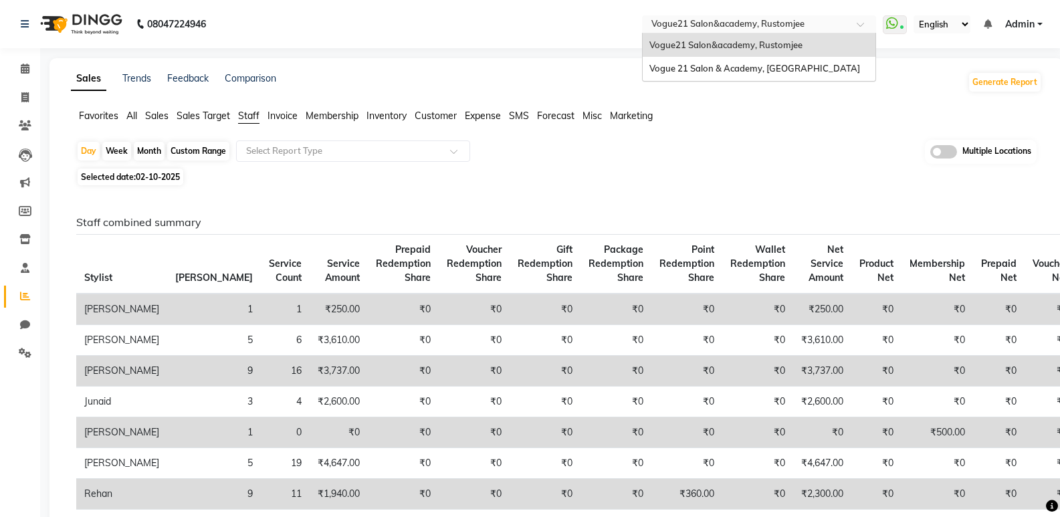
click at [781, 29] on input "text" at bounding box center [746, 25] width 194 height 13
click at [787, 63] on span "Vogue 21 Salon & Academy, [GEOGRAPHIC_DATA]" at bounding box center [754, 68] width 211 height 11
